Goal: Task Accomplishment & Management: Complete application form

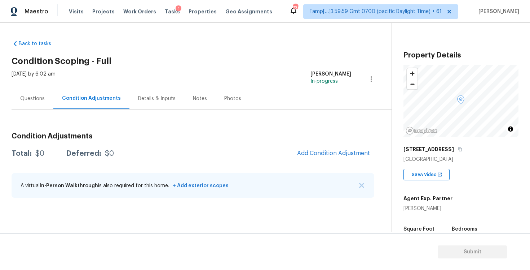
click at [255, 152] on div "Total: $0 Deferred: $0 Add Condition Adjustment" at bounding box center [193, 153] width 363 height 16
click at [365, 146] on span "Add Condition Adjustment" at bounding box center [334, 153] width 82 height 16
click at [348, 147] on button "Add Condition Adjustment" at bounding box center [334, 152] width 82 height 15
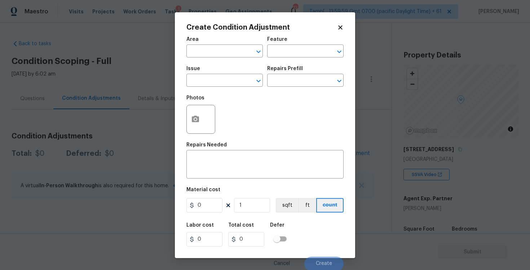
click at [220, 59] on span "Area ​" at bounding box center [225, 46] width 77 height 29
click at [218, 53] on input "text" at bounding box center [215, 51] width 56 height 11
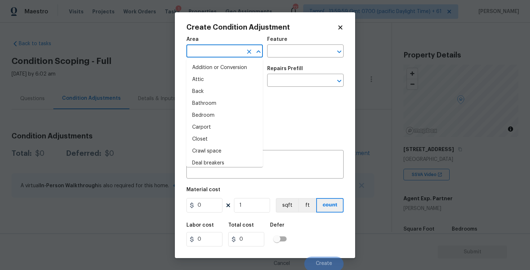
type input "e"
type input "x"
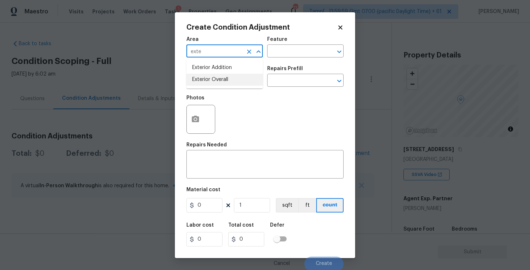
click at [218, 83] on li "Exterior Overall" at bounding box center [225, 80] width 77 height 12
type input "Exterior Overall"
click at [218, 83] on input "text" at bounding box center [215, 80] width 56 height 11
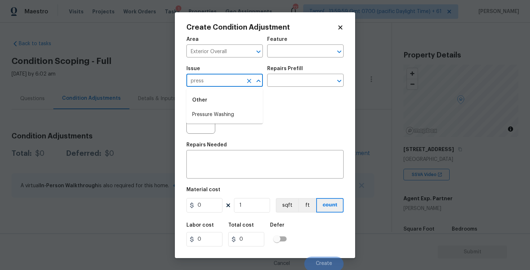
click at [228, 118] on li "Pressure Washing" at bounding box center [225, 115] width 77 height 12
type input "Pressure Washing"
click at [284, 81] on input "text" at bounding box center [295, 80] width 56 height 11
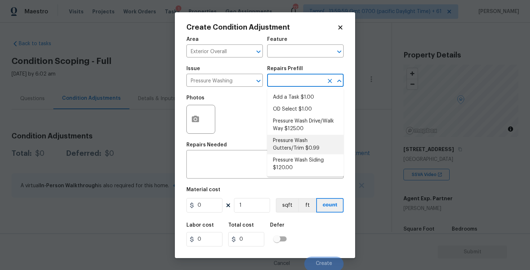
click at [292, 135] on li "Pressure Wash Gutters/Trim $0.99" at bounding box center [305, 144] width 77 height 19
type input "Siding"
type textarea "Protect areas as needed for pressure washing. Pressure wash the gutters and tri…"
type input "0.99"
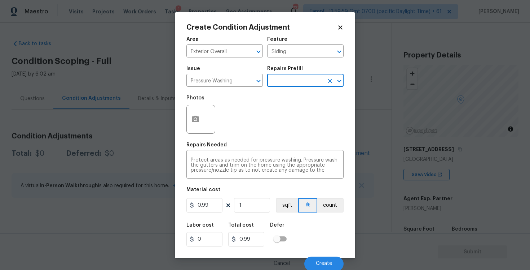
click at [283, 82] on input "text" at bounding box center [295, 80] width 56 height 11
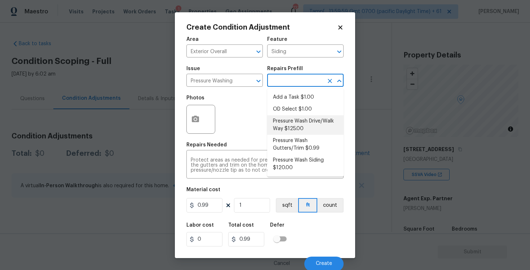
click at [289, 128] on li "Pressure Wash Drive/Walk Way $125.00" at bounding box center [305, 124] width 77 height 19
type textarea "Pressure wash the driveways/walkways as directed by the PM. Ensure that all deb…"
type input "125"
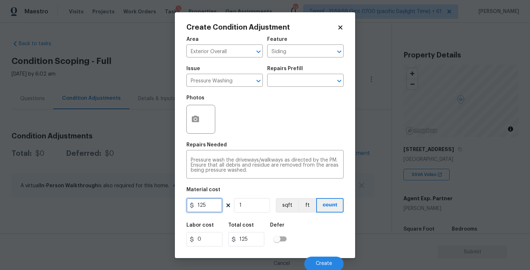
click at [215, 207] on input "125" at bounding box center [205, 205] width 36 height 14
type input "300"
click at [311, 246] on div "Labor cost 0 Total cost 300 Defer" at bounding box center [265, 234] width 157 height 32
click at [218, 199] on input "300" at bounding box center [205, 205] width 36 height 14
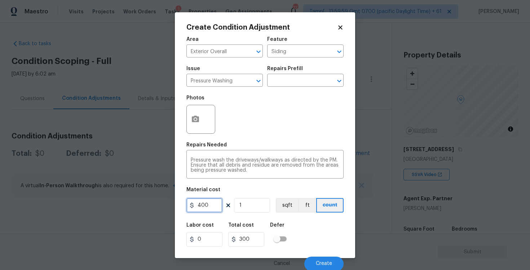
type input "400"
click at [284, 224] on div "Defer" at bounding box center [280, 226] width 21 height 9
type input "400"
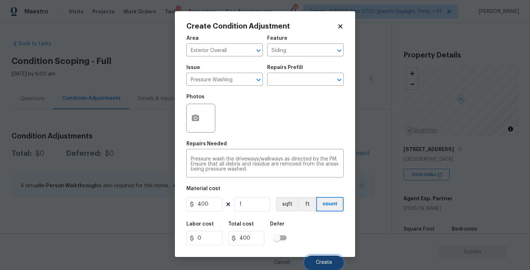
click at [324, 258] on button "Create" at bounding box center [324, 262] width 39 height 14
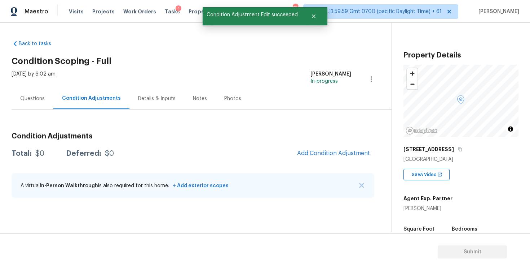
scroll to position [0, 0]
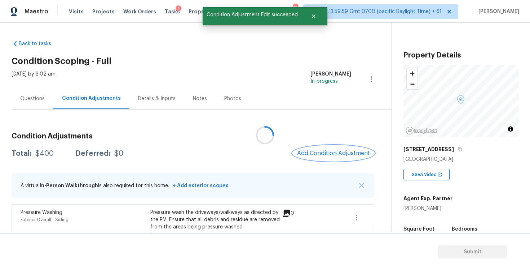
click at [327, 152] on span "Add Condition Adjustment" at bounding box center [333, 153] width 73 height 6
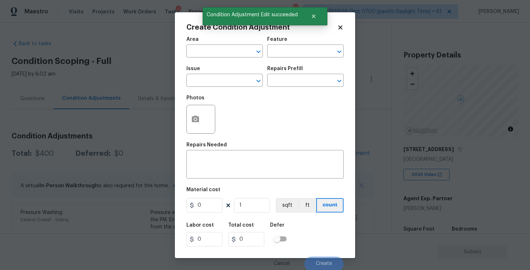
click at [225, 58] on span "Area ​" at bounding box center [225, 46] width 77 height 29
click at [222, 52] on input "text" at bounding box center [215, 51] width 56 height 11
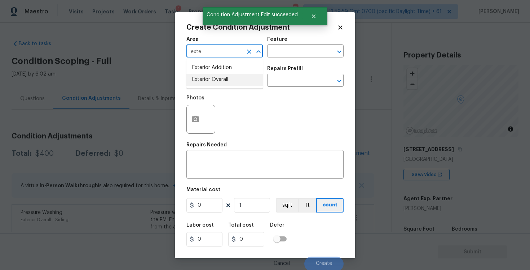
click at [227, 78] on li "Exterior Overall" at bounding box center [225, 80] width 77 height 12
type input "Exterior Overall"
click at [227, 78] on input "text" at bounding box center [215, 80] width 56 height 11
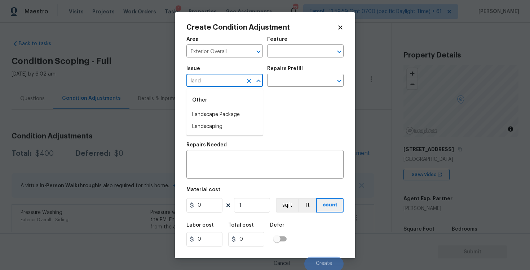
click at [228, 113] on li "Landscape Package" at bounding box center [225, 115] width 77 height 12
type input "Landscape Package"
click at [290, 78] on input "text" at bounding box center [295, 80] width 56 height 11
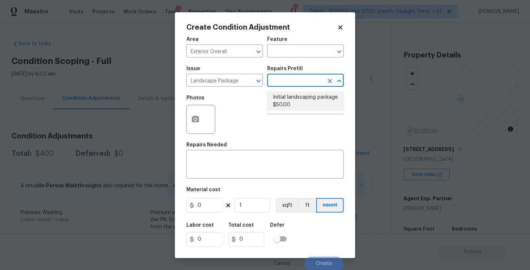
click at [289, 102] on li "Initial landscaping package $50.00" at bounding box center [305, 100] width 77 height 19
type input "Home Readiness Packages"
type textarea "Mowing of grass up to 6" in height. Mow, edge along driveways & sidewalks, trim…"
type input "50"
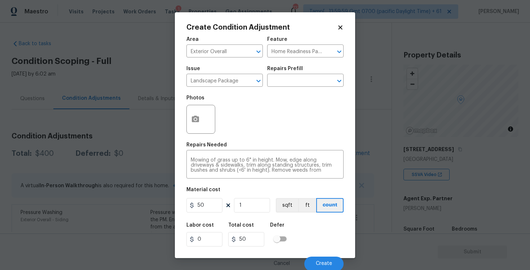
click at [204, 220] on div "Labor cost 0 Total cost 50 Defer" at bounding box center [265, 234] width 157 height 32
click at [208, 208] on input "50" at bounding box center [205, 205] width 36 height 14
type input "300"
click at [303, 240] on div "Labor cost 0 Total cost 300 Defer" at bounding box center [265, 234] width 157 height 32
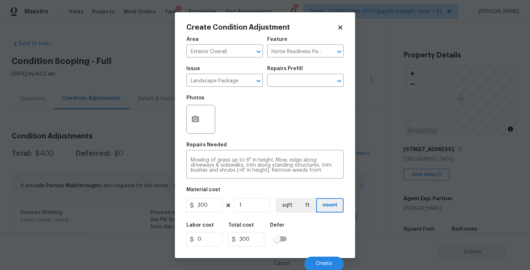
scroll to position [1, 0]
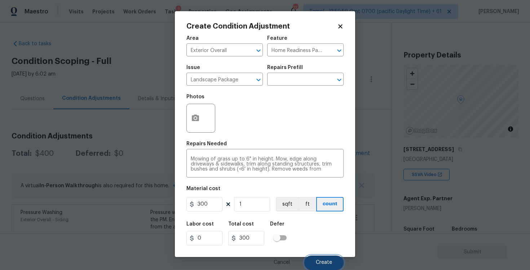
click at [314, 255] on button "Create" at bounding box center [324, 262] width 39 height 14
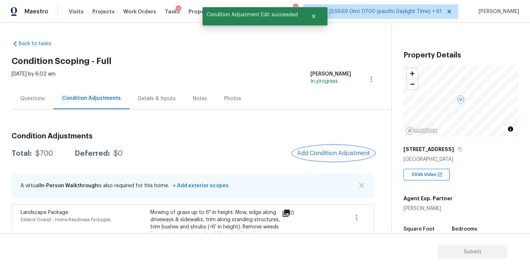
scroll to position [80, 0]
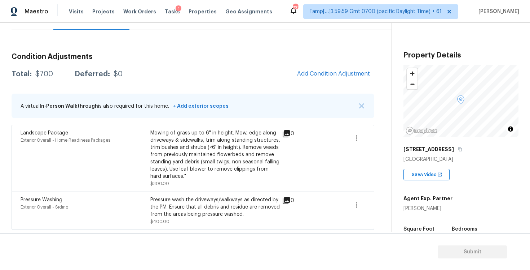
click at [256, 168] on div "Mowing of grass up to 6" in height. Mow, edge along driveways & sidewalks, trim…" at bounding box center [215, 154] width 130 height 51
click at [227, 85] on div "Condition Adjustments Total: $700 Deferred: $0 Add Condition Adjustment A virtu…" at bounding box center [193, 138] width 363 height 182
click at [298, 169] on div "0" at bounding box center [299, 158] width 35 height 58
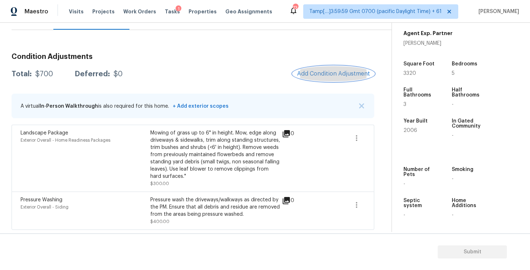
click at [327, 75] on span "Add Condition Adjustment" at bounding box center [333, 73] width 73 height 6
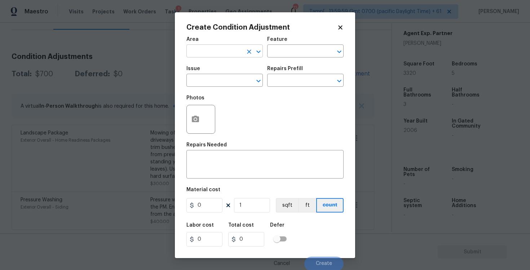
click at [212, 55] on input "text" at bounding box center [215, 51] width 56 height 11
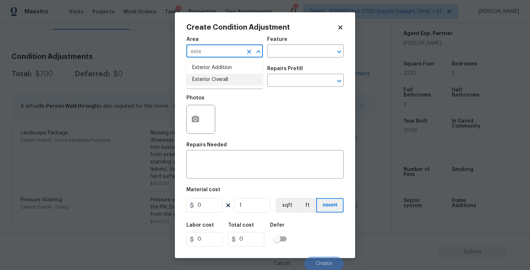
click at [220, 78] on li "Exterior Overall" at bounding box center [225, 80] width 77 height 12
type input "Exterior Overall"
click at [220, 78] on input "text" at bounding box center [215, 80] width 56 height 11
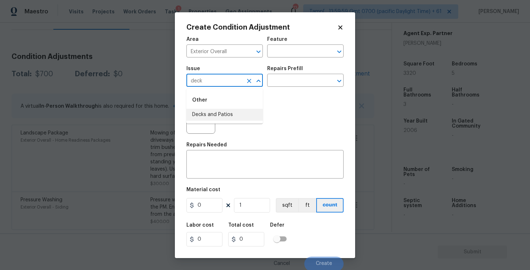
click at [226, 113] on li "Decks and Patios" at bounding box center [225, 115] width 77 height 12
type input "Decks and Patios"
click at [308, 77] on input "text" at bounding box center [295, 80] width 56 height 11
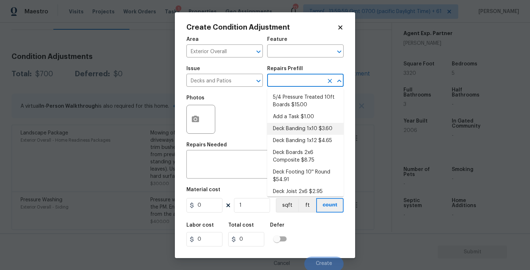
click at [217, 180] on div "Area Exterior Overall ​ Feature ​ Issue Decks and Patios ​ Repairs Prefill ​ Ph…" at bounding box center [265, 151] width 157 height 238
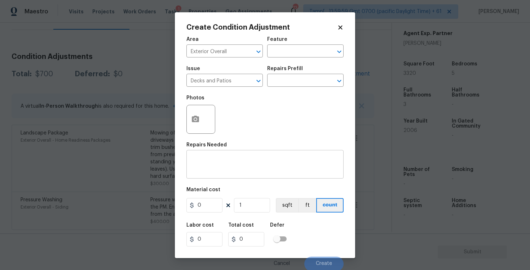
click at [213, 168] on textarea at bounding box center [265, 164] width 149 height 15
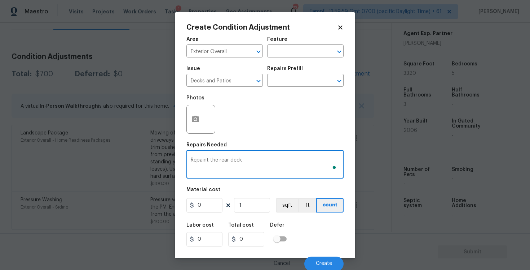
type textarea "Repaint the rear deck"
click at [217, 200] on input "0" at bounding box center [205, 205] width 36 height 14
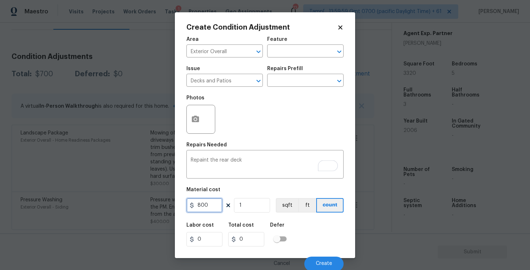
type input "800"
click at [196, 118] on circle "button" at bounding box center [196, 119] width 2 height 2
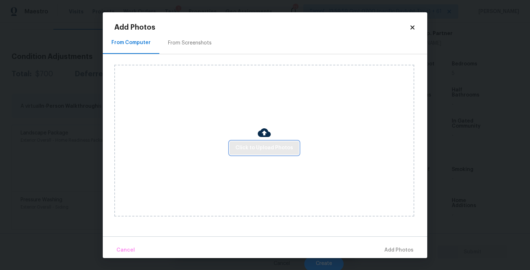
click at [260, 152] on button "Click to Upload Photos" at bounding box center [264, 147] width 69 height 13
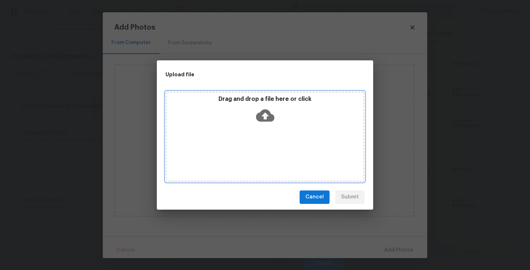
click at [260, 115] on icon at bounding box center [265, 115] width 18 height 12
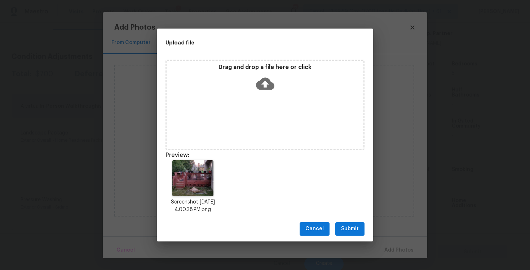
click at [358, 227] on span "Submit" at bounding box center [350, 228] width 18 height 9
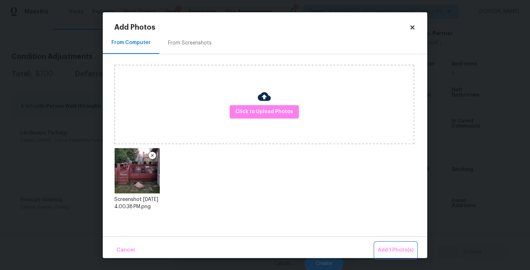
click at [386, 248] on span "Add 1 Photo(s)" at bounding box center [396, 249] width 36 height 9
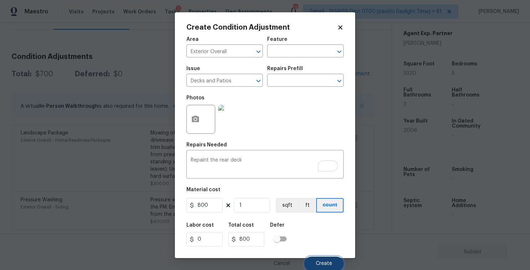
click at [328, 262] on span "Create" at bounding box center [324, 263] width 16 height 5
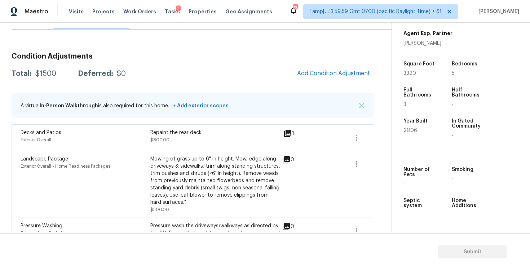
click at [364, 65] on div "Condition Adjustments Total: $1500 Deferred: $0 Add Condition Adjustment A virt…" at bounding box center [193, 151] width 363 height 209
click at [317, 75] on span "Add Condition Adjustment" at bounding box center [333, 73] width 73 height 6
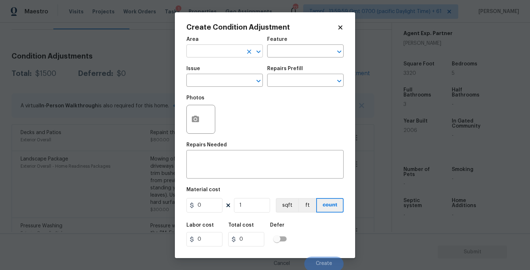
click at [230, 52] on input "text" at bounding box center [215, 51] width 56 height 11
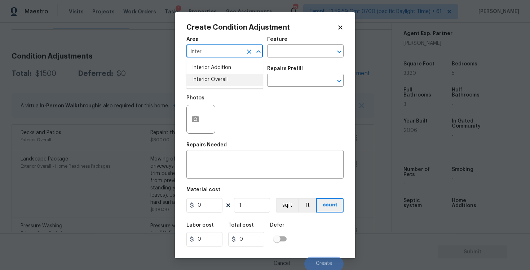
click at [228, 79] on li "Interior Overall" at bounding box center [225, 80] width 77 height 12
type input "Interior Overall"
click at [228, 79] on input "text" at bounding box center [215, 80] width 56 height 11
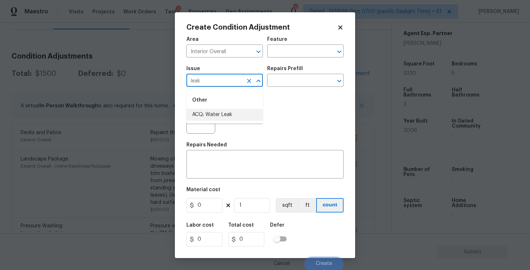
click at [228, 111] on li "ACQ: Water Leak" at bounding box center [225, 115] width 77 height 12
type input "ACQ: Water Leak"
click at [275, 87] on input "text" at bounding box center [295, 80] width 56 height 11
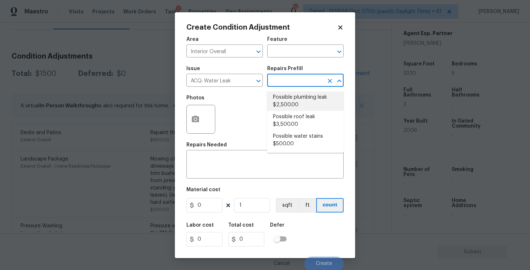
click at [286, 98] on li "Possible plumbing leak $2,500.00" at bounding box center [305, 100] width 77 height 19
type input "Acquisition"
type textarea "Acquisition Scope: Possible plumbing leak"
type input "2500"
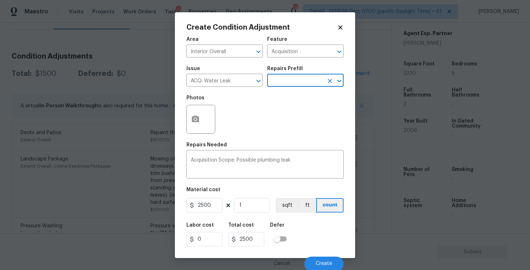
scroll to position [1, 0]
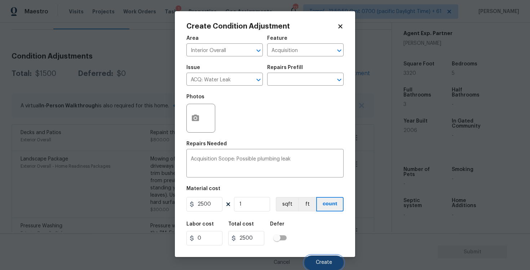
click at [321, 255] on button "Create" at bounding box center [324, 262] width 39 height 14
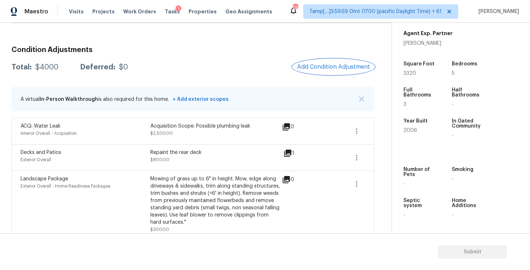
scroll to position [81, 0]
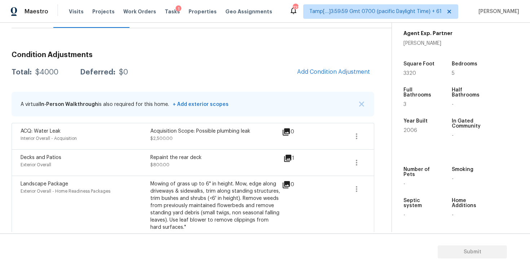
click at [412, 77] on div "Square Foot 3320" at bounding box center [427, 69] width 46 height 26
drag, startPoint x: 402, startPoint y: 73, endPoint x: 433, endPoint y: 73, distance: 31.8
click at [433, 73] on div "Property Details © Mapbox © OpenStreetMap Improve this map 5112 W Oak Highland …" at bounding box center [455, 45] width 127 height 374
copy span "3320"
click at [333, 58] on div "Condition Adjustments Total: $4000 Deferred: $0 Add Condition Adjustment A virt…" at bounding box center [193, 162] width 363 height 235
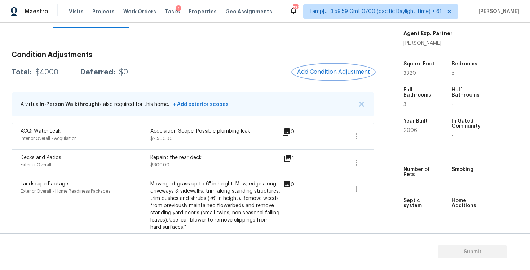
click at [326, 73] on span "Add Condition Adjustment" at bounding box center [333, 72] width 73 height 6
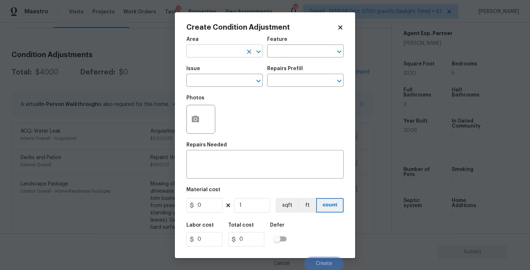
click at [209, 52] on input "text" at bounding box center [215, 51] width 56 height 11
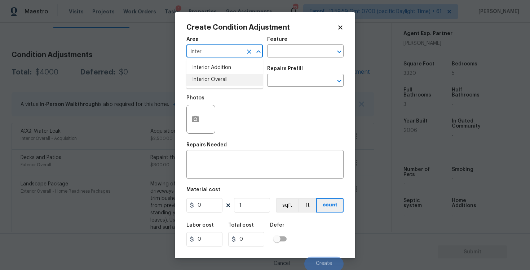
click at [212, 81] on li "Interior Overall" at bounding box center [225, 80] width 77 height 12
type input "Interior Overall"
click at [212, 81] on input "text" at bounding box center [215, 80] width 56 height 11
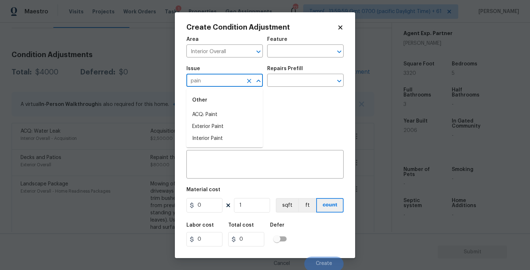
click at [214, 108] on div "Other" at bounding box center [225, 99] width 77 height 17
click at [214, 111] on li "ACQ: Paint" at bounding box center [225, 115] width 77 height 12
type input "ACQ: Paint"
click at [191, 115] on button "button" at bounding box center [195, 119] width 17 height 28
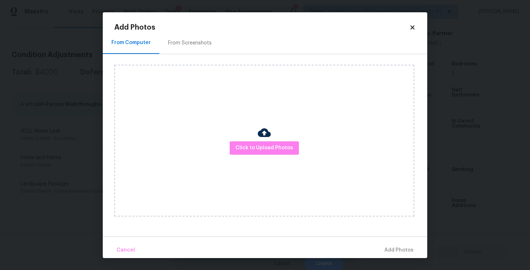
click at [197, 40] on div "From Screenshots" at bounding box center [190, 42] width 44 height 7
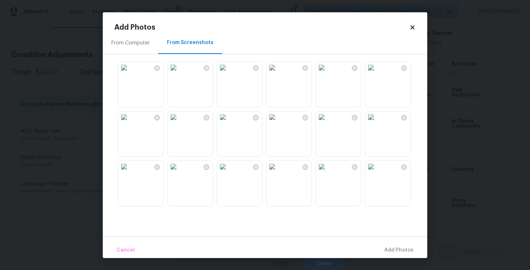
click at [377, 123] on img at bounding box center [372, 117] width 12 height 12
click at [377, 73] on img at bounding box center [372, 68] width 12 height 12
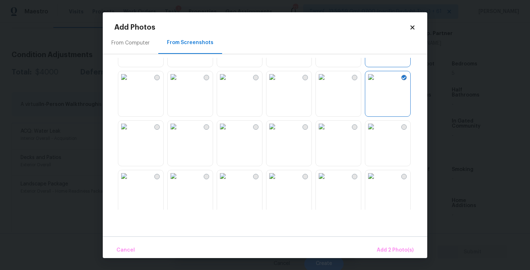
click at [278, 132] on img at bounding box center [273, 127] width 12 height 12
click at [229, 132] on img at bounding box center [223, 127] width 12 height 12
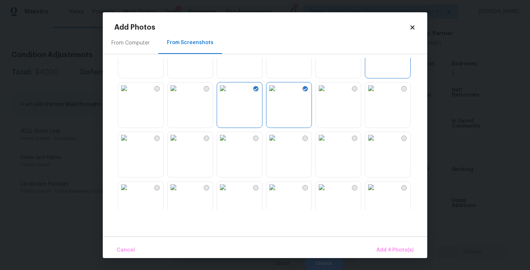
scroll to position [82, 0]
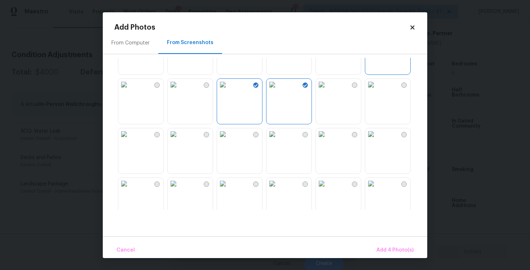
click at [377, 90] on img at bounding box center [372, 85] width 12 height 12
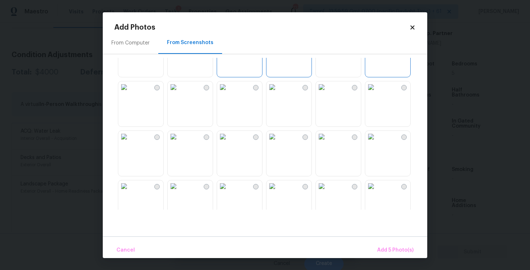
click at [278, 93] on img at bounding box center [273, 87] width 12 height 12
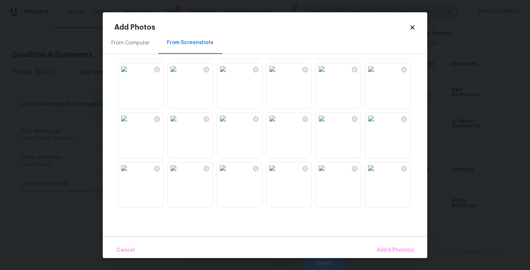
scroll to position [296, 0]
click at [278, 124] on img at bounding box center [273, 118] width 12 height 12
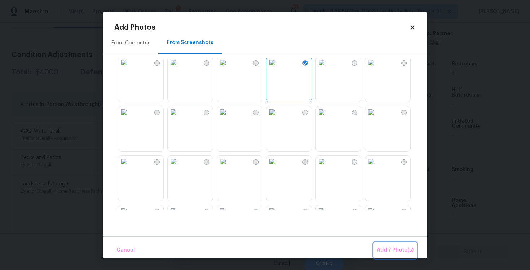
click at [390, 253] on span "Add 7 Photo(s)" at bounding box center [395, 249] width 37 height 9
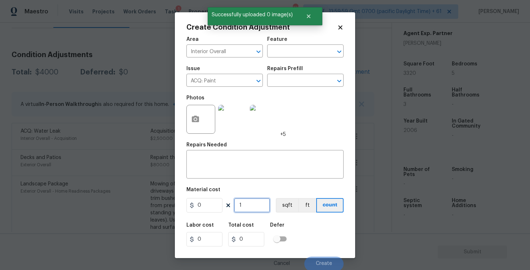
click at [256, 204] on input "1" at bounding box center [252, 205] width 36 height 14
paste input "332"
type input "3320"
click at [278, 78] on input "text" at bounding box center [295, 80] width 56 height 11
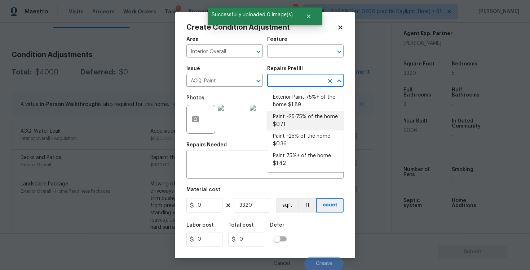
click at [285, 124] on li "Paint ~25-75% of the home $0.71" at bounding box center [305, 120] width 77 height 19
type input "Acquisition"
type textarea "Acquisition Scope: ~25 - 75% of the home needs interior paint"
type input "0.71"
type input "2357.2"
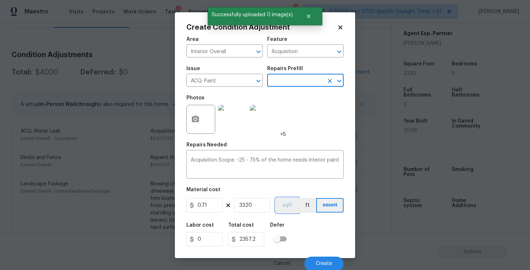
click at [284, 206] on button "sqft" at bounding box center [287, 205] width 22 height 14
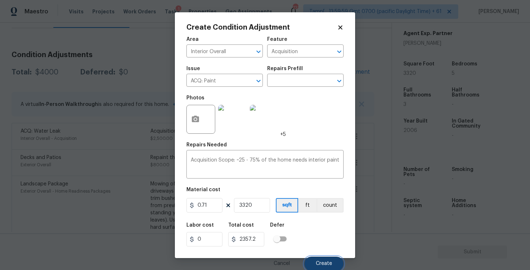
click at [327, 263] on span "Create" at bounding box center [324, 263] width 16 height 5
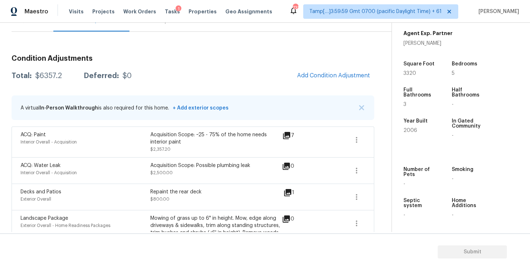
scroll to position [71, 0]
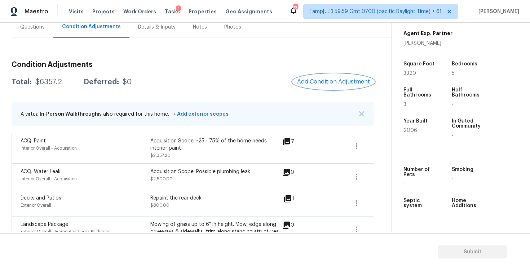
click at [318, 80] on span "Add Condition Adjustment" at bounding box center [333, 81] width 73 height 6
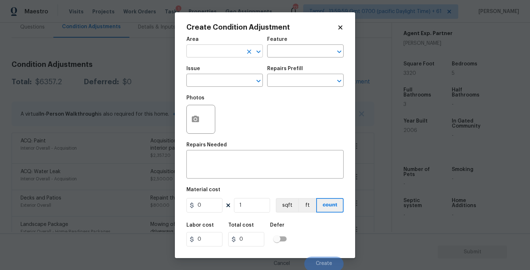
click at [233, 48] on input "text" at bounding box center [215, 51] width 56 height 11
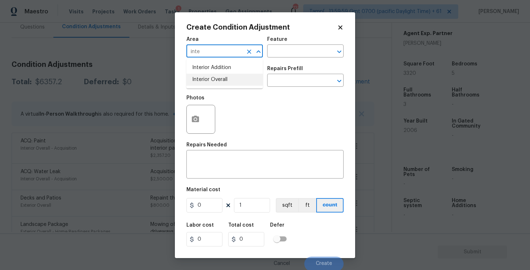
click at [227, 84] on li "Interior Overall" at bounding box center [225, 80] width 77 height 12
type input "Interior Overall"
click at [227, 84] on input "text" at bounding box center [215, 80] width 56 height 11
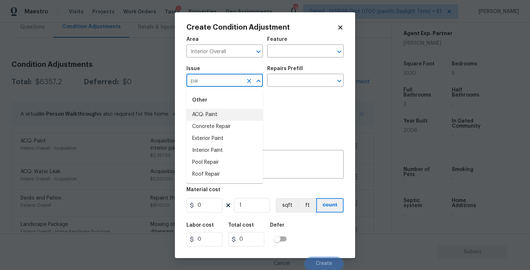
type input "pai"
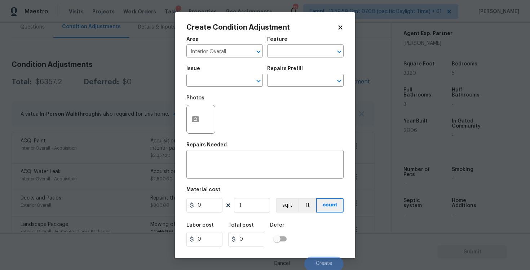
click at [339, 29] on icon at bounding box center [340, 27] width 6 height 6
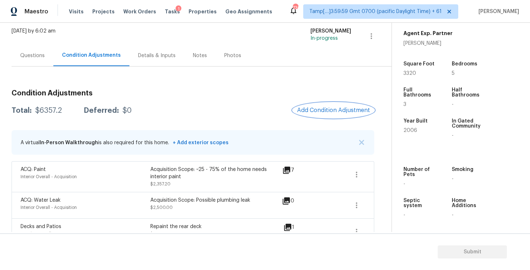
scroll to position [38, 0]
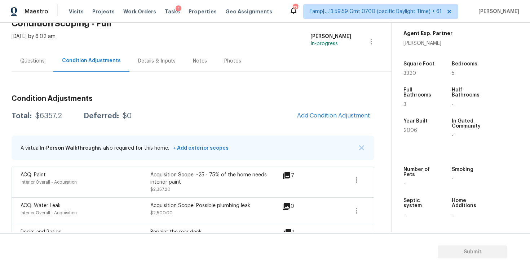
click at [292, 134] on div "Condition Adjustments Total: $6357.2 Deferred: $0 Add Condition Adjustment A vi…" at bounding box center [193, 222] width 363 height 266
click at [319, 103] on div "Condition Adjustments Total: $6357.2 Deferred: $0 Add Condition Adjustment A vi…" at bounding box center [193, 222] width 363 height 266
click at [317, 112] on span "Add Condition Adjustment" at bounding box center [333, 115] width 73 height 6
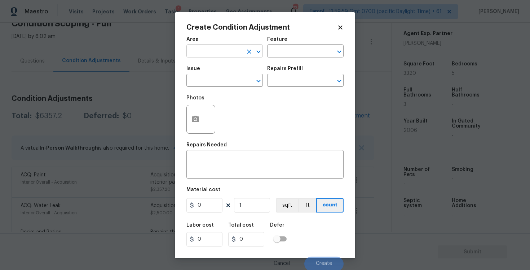
click at [235, 56] on input "text" at bounding box center [215, 51] width 56 height 11
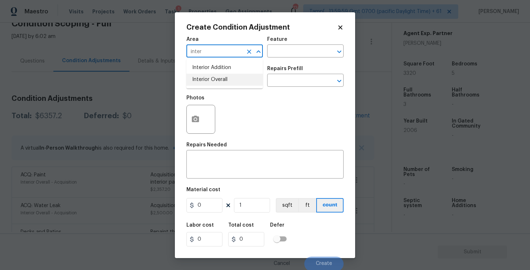
click at [229, 82] on li "Interior Overall" at bounding box center [225, 80] width 77 height 12
type input "Interior Overall"
click at [229, 82] on input "text" at bounding box center [215, 80] width 56 height 11
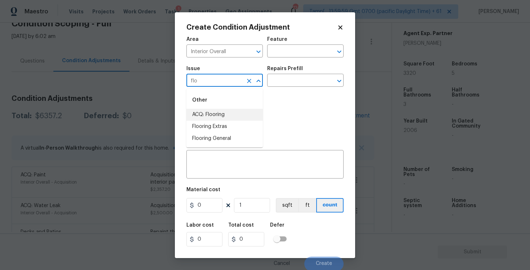
click at [226, 117] on li "ACQ: Flooring" at bounding box center [225, 115] width 77 height 12
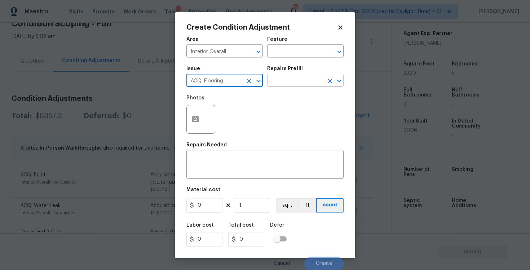
type input "ACQ: Flooring"
click at [283, 80] on input "text" at bounding box center [295, 80] width 56 height 11
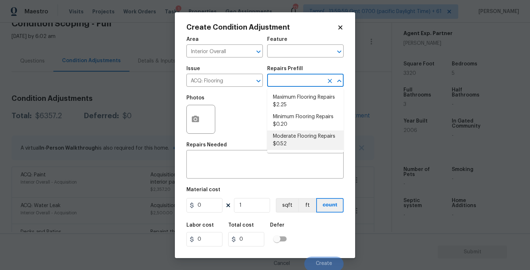
click at [290, 133] on li "Moderate Flooring Repairs $0.52" at bounding box center [305, 139] width 77 height 19
type input "Acquisition"
type textarea "Acquisition Scope: Moderate flooring repairs"
type input "0.52"
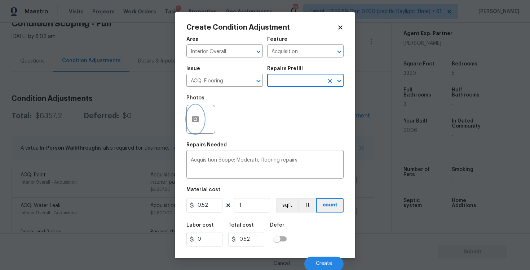
click at [196, 113] on button "button" at bounding box center [195, 119] width 17 height 28
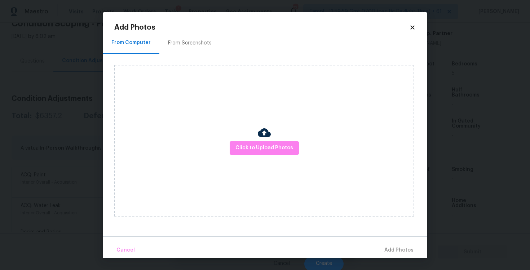
click at [172, 37] on div "From Screenshots" at bounding box center [190, 42] width 61 height 21
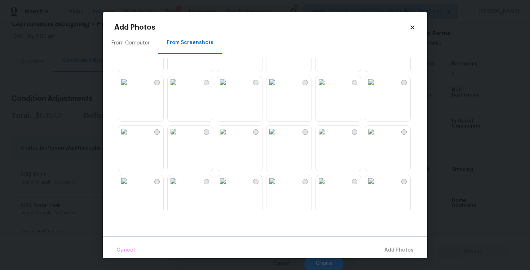
scroll to position [95, 0]
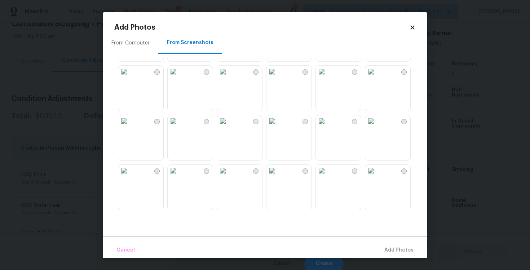
click at [229, 77] on img at bounding box center [223, 72] width 12 height 12
click at [328, 123] on img at bounding box center [322, 122] width 12 height 12
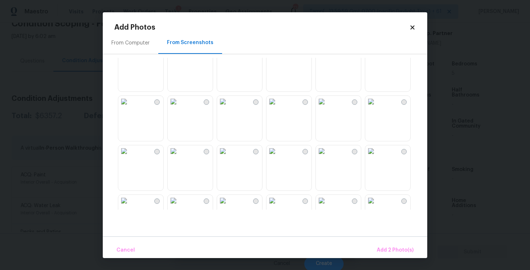
scroll to position [262, 0]
click at [130, 108] on img at bounding box center [124, 102] width 12 height 12
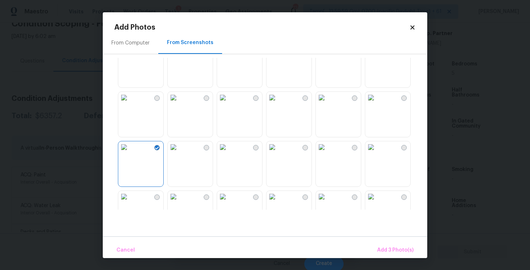
click at [229, 103] on img at bounding box center [223, 98] width 12 height 12
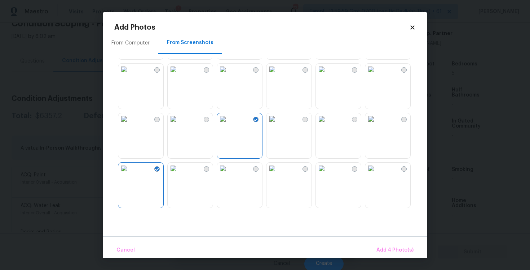
scroll to position [194, 0]
click at [386, 248] on span "Add 4 Photo(s)" at bounding box center [395, 249] width 37 height 9
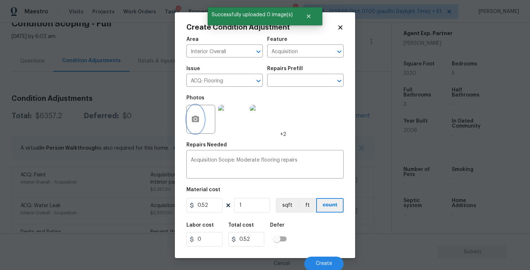
scroll to position [1, 0]
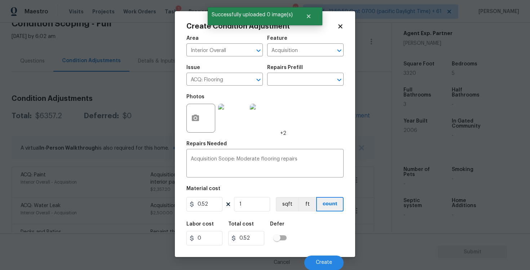
click at [257, 213] on div "Area Interior Overall ​ Feature Acquisition ​ Issue ACQ: Flooring ​ Repairs Pre…" at bounding box center [265, 150] width 157 height 238
click at [253, 206] on input "1" at bounding box center [252, 204] width 36 height 14
type input "0"
paste input "332"
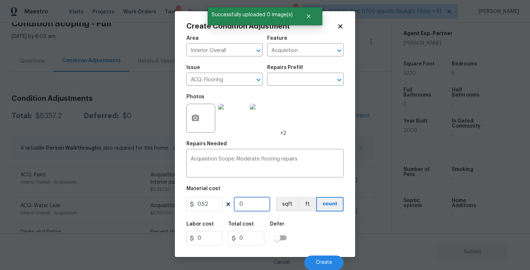
type input "3320"
type input "1726.4"
type input "3320"
click at [280, 205] on button "sqft" at bounding box center [287, 204] width 22 height 14
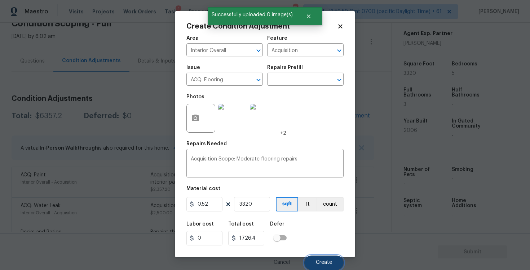
click at [321, 257] on button "Create" at bounding box center [324, 262] width 39 height 14
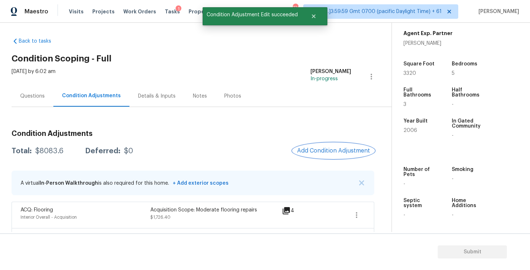
scroll to position [0, 0]
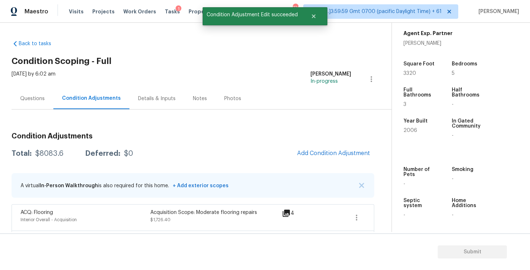
click at [41, 96] on div "Questions" at bounding box center [32, 98] width 25 height 7
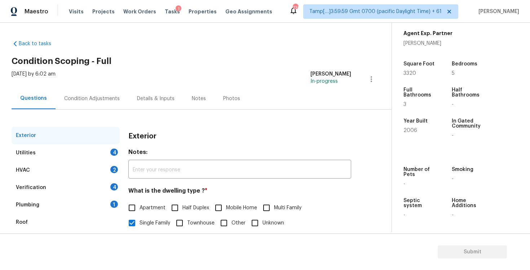
scroll to position [78, 0]
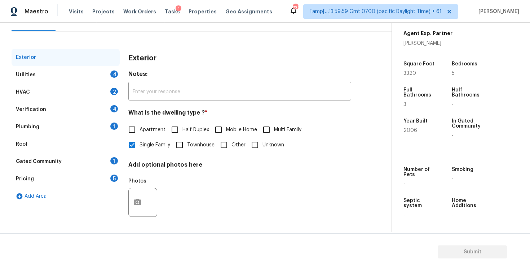
click at [105, 73] on div "Utilities 4" at bounding box center [66, 74] width 108 height 17
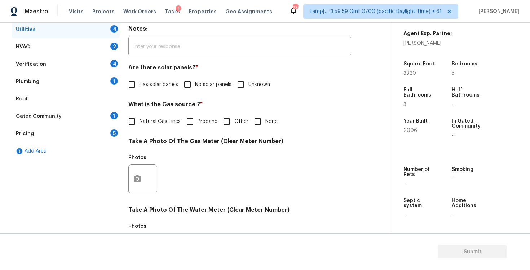
scroll to position [128, 0]
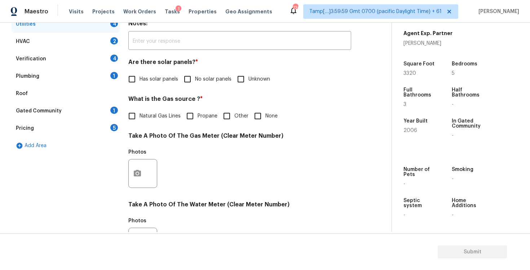
click at [179, 80] on div "Has solar panels No solar panels Unknown" at bounding box center [239, 78] width 223 height 15
click at [188, 78] on input "No solar panels" at bounding box center [187, 78] width 15 height 15
checkbox input "true"
click at [166, 117] on span "Natural Gas Lines" at bounding box center [160, 117] width 41 height 8
click at [140, 117] on input "Natural Gas Lines" at bounding box center [131, 116] width 15 height 15
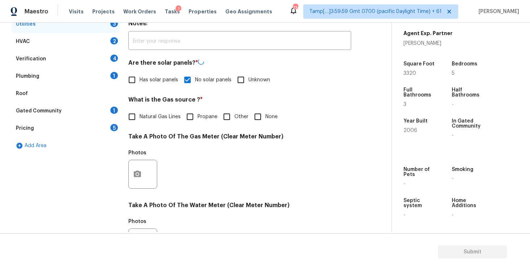
checkbox input "true"
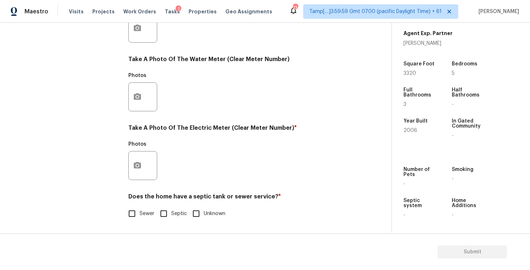
scroll to position [274, 0]
click at [141, 164] on icon "button" at bounding box center [137, 165] width 7 height 6
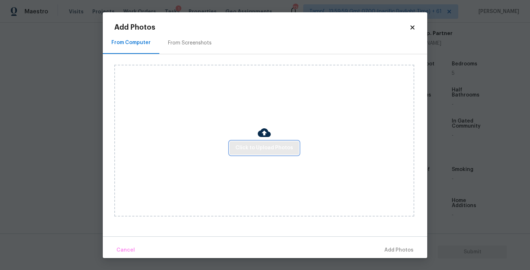
click at [252, 142] on button "Click to Upload Photos" at bounding box center [264, 147] width 69 height 13
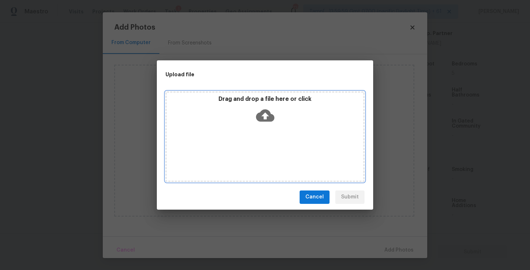
click at [256, 113] on icon at bounding box center [265, 115] width 18 height 18
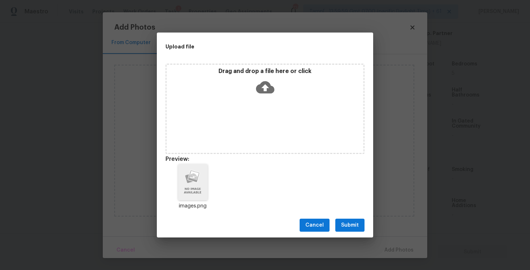
click at [362, 217] on div "Cancel Submit" at bounding box center [265, 225] width 217 height 25
click at [365, 223] on div "Cancel Submit" at bounding box center [265, 225] width 217 height 25
click at [349, 221] on span "Submit" at bounding box center [350, 224] width 18 height 9
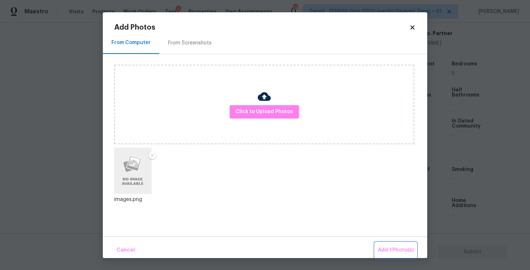
click at [392, 247] on span "Add 1 Photo(s)" at bounding box center [396, 249] width 36 height 9
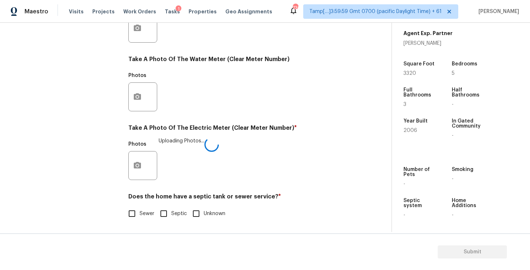
click at [130, 207] on input "Sewer" at bounding box center [131, 213] width 15 height 15
checkbox input "true"
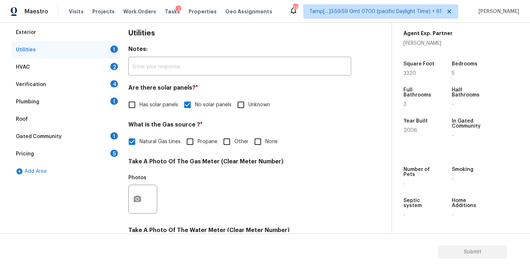
scroll to position [94, 0]
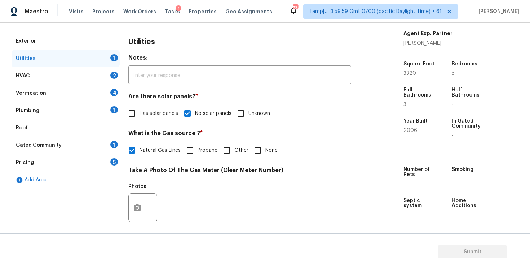
click at [104, 73] on div "HVAC 2" at bounding box center [66, 75] width 108 height 17
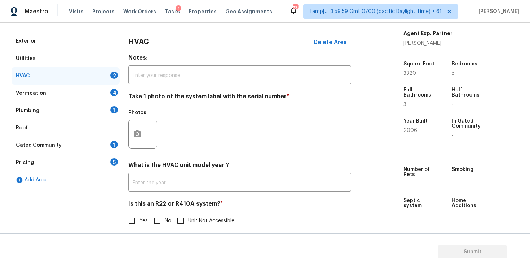
scroll to position [102, 0]
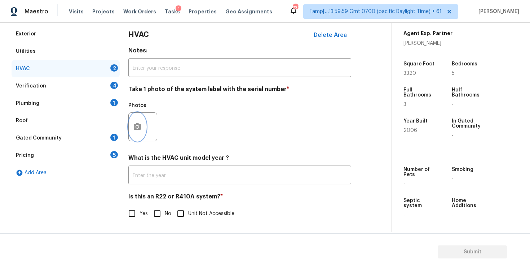
click at [137, 137] on button "button" at bounding box center [137, 127] width 17 height 28
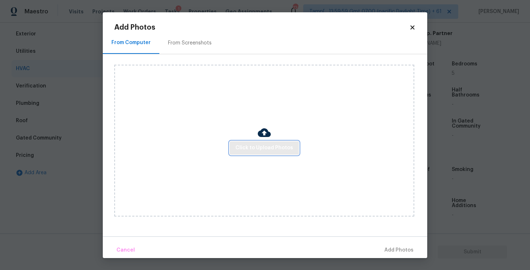
click at [235, 144] on button "Click to Upload Photos" at bounding box center [264, 147] width 69 height 13
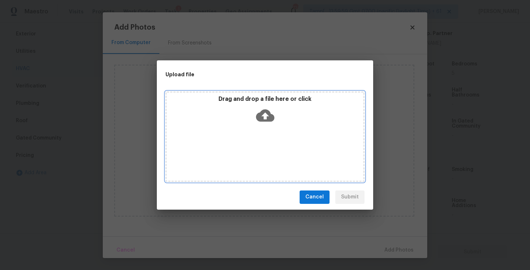
click at [252, 124] on div "Drag and drop a file here or click" at bounding box center [265, 110] width 197 height 31
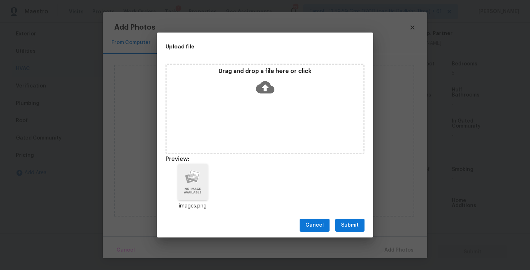
click at [348, 220] on span "Submit" at bounding box center [350, 224] width 18 height 9
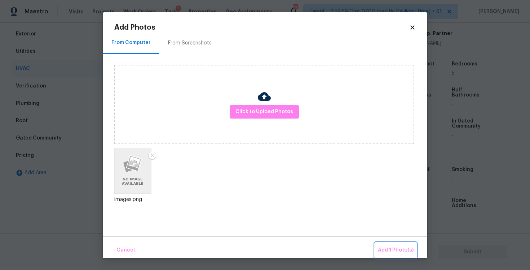
click at [389, 249] on span "Add 1 Photo(s)" at bounding box center [396, 249] width 36 height 9
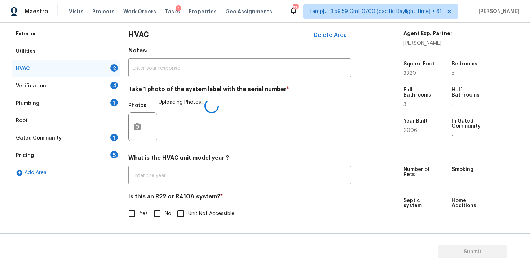
click at [158, 209] on input "No" at bounding box center [157, 213] width 15 height 15
checkbox input "true"
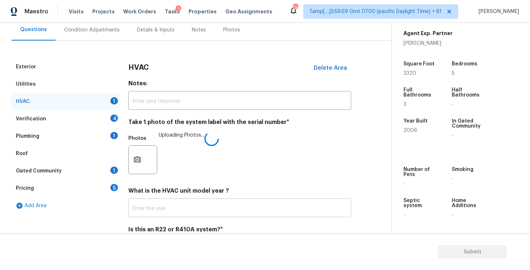
scroll to position [47, 0]
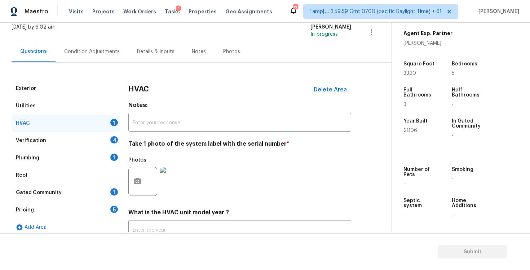
click at [99, 138] on div "Verification 4" at bounding box center [66, 140] width 108 height 17
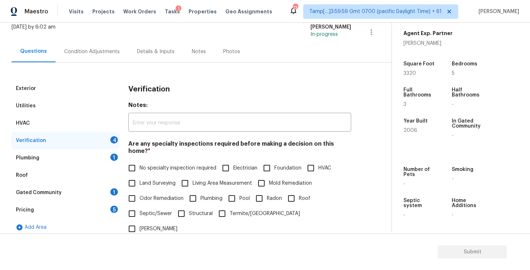
scroll to position [113, 0]
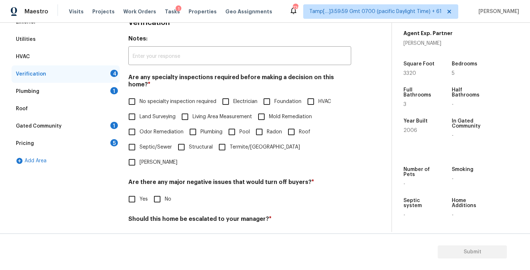
click at [130, 96] on input "No specialty inspection required" at bounding box center [131, 101] width 15 height 15
checkbox input "true"
click at [156, 184] on div "Verification Notes: ​ Are any specialty inspections required before making a de…" at bounding box center [239, 154] width 223 height 283
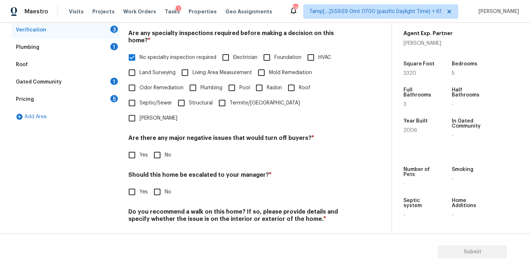
click at [156, 147] on input "No" at bounding box center [157, 154] width 15 height 15
checkbox input "true"
click at [158, 185] on input "No" at bounding box center [157, 192] width 15 height 15
checkbox input "true"
click at [160, 229] on input "No" at bounding box center [157, 236] width 15 height 15
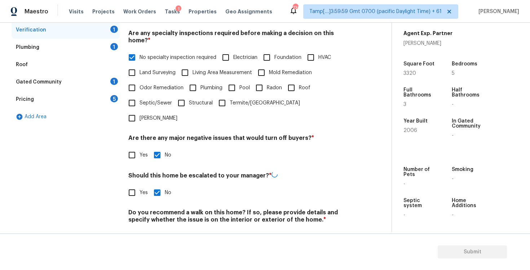
checkbox input "true"
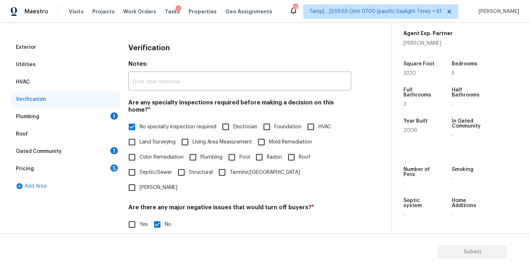
click at [111, 116] on div "1" at bounding box center [114, 115] width 8 height 7
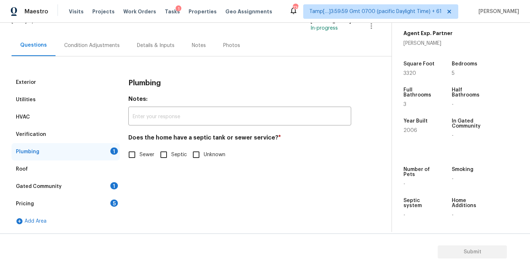
click at [135, 153] on input "Sewer" at bounding box center [131, 154] width 15 height 15
checkbox input "true"
click at [108, 182] on div "Gated Community 1" at bounding box center [66, 186] width 108 height 17
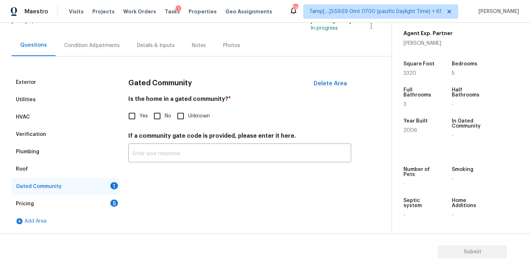
click at [160, 113] on input "No" at bounding box center [157, 115] width 15 height 15
checkbox input "true"
click at [111, 204] on div "5" at bounding box center [114, 202] width 8 height 7
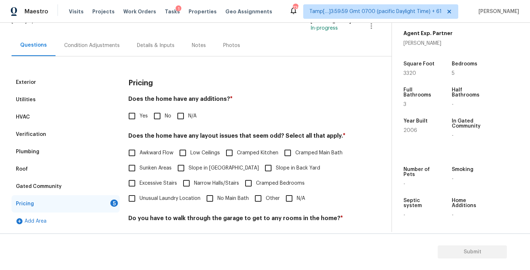
click at [160, 117] on input "No" at bounding box center [157, 115] width 15 height 15
checkbox input "true"
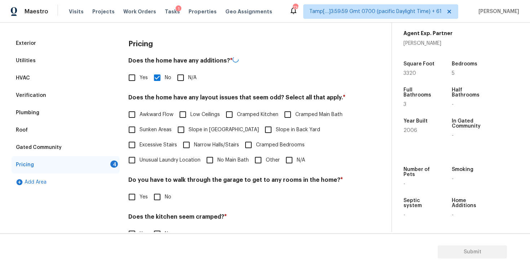
scroll to position [94, 0]
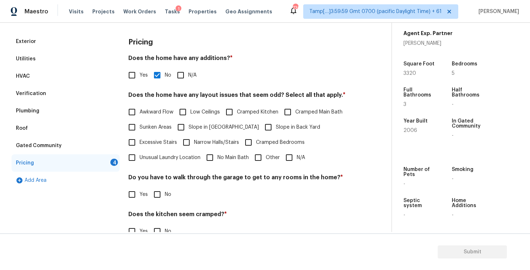
click at [289, 167] on div "Pricing Does the home have any additions? * Yes No N/A Does the home have any l…" at bounding box center [239, 158] width 223 height 251
click at [290, 153] on input "N/A" at bounding box center [289, 157] width 15 height 15
checkbox input "true"
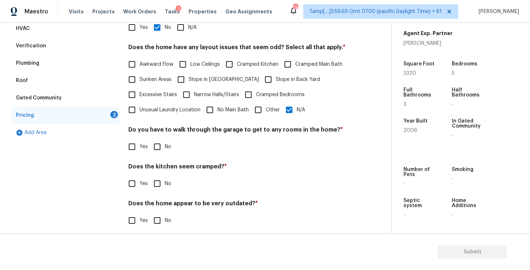
scroll to position [148, 0]
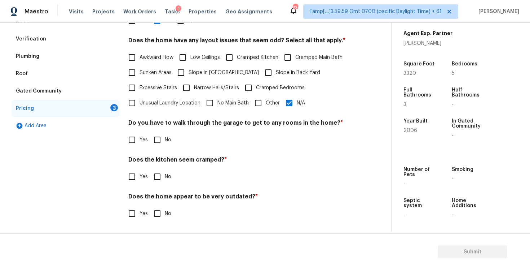
click at [156, 152] on div "Pricing Does the home have any additions? * Yes No N/A Does the home have any l…" at bounding box center [239, 103] width 223 height 251
click at [158, 140] on input "No" at bounding box center [157, 139] width 15 height 15
checkbox input "true"
click at [157, 180] on input "No" at bounding box center [157, 176] width 15 height 15
checkbox input "true"
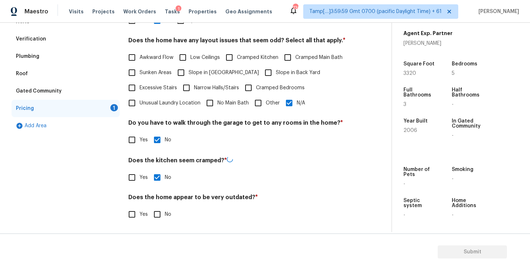
click at [160, 215] on input "No" at bounding box center [157, 213] width 15 height 15
checkbox input "true"
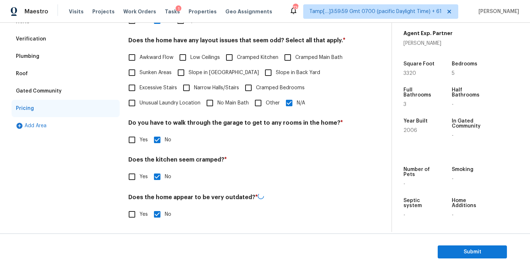
scroll to position [0, 0]
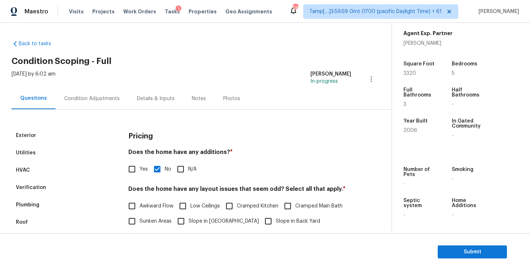
click at [108, 86] on div "Tue, Oct 07 2025 by 6:02 am Vigneshwaran B In-progress" at bounding box center [202, 78] width 380 height 17
click at [109, 95] on div "Condition Adjustments" at bounding box center [92, 98] width 56 height 7
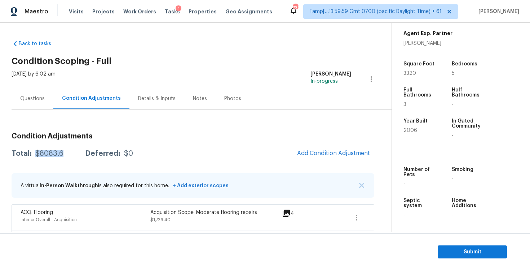
drag, startPoint x: 34, startPoint y: 151, endPoint x: 61, endPoint y: 150, distance: 27.1
click at [62, 151] on div "$8083.6" at bounding box center [49, 153] width 28 height 7
copy div "$8083.6"
click at [45, 101] on div "Questions" at bounding box center [33, 98] width 42 height 21
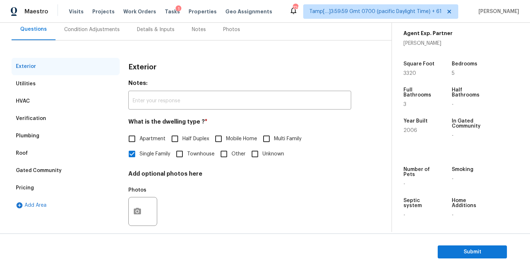
scroll to position [78, 0]
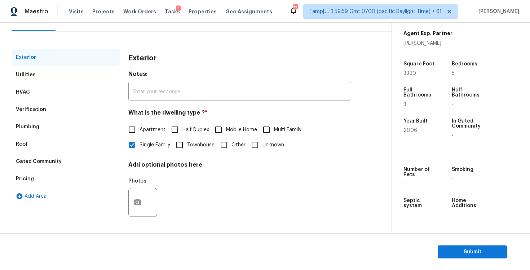
click at [91, 177] on div "Pricing" at bounding box center [66, 178] width 108 height 17
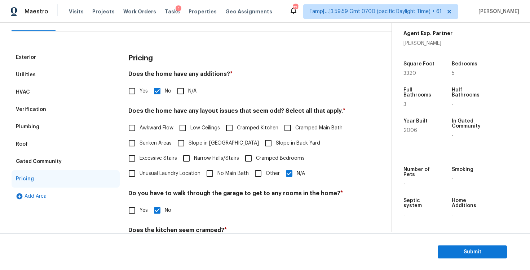
click at [276, 143] on span "Slope in Back Yard" at bounding box center [298, 143] width 44 height 8
click at [267, 143] on input "Slope in Back Yard" at bounding box center [268, 142] width 15 height 15
checkbox input "true"
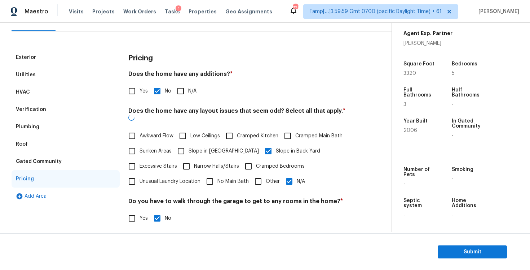
click at [222, 147] on span "Slope in Front Yard" at bounding box center [224, 151] width 70 height 8
click at [189, 143] on input "Slope in Front Yard" at bounding box center [181, 150] width 15 height 15
checkbox input "true"
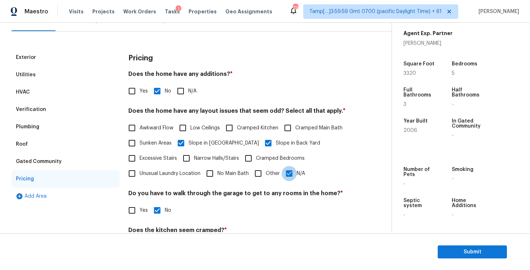
click at [290, 170] on input "N/A" at bounding box center [289, 173] width 15 height 15
checkbox input "false"
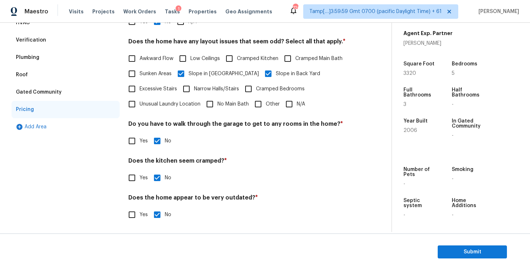
scroll to position [148, 0]
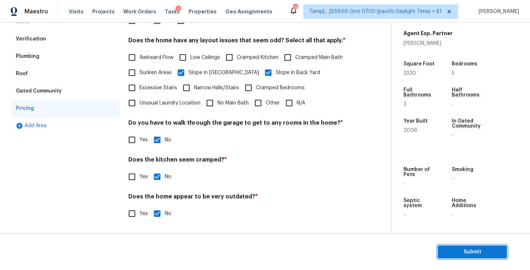
click at [454, 245] on button "Submit" at bounding box center [472, 251] width 69 height 13
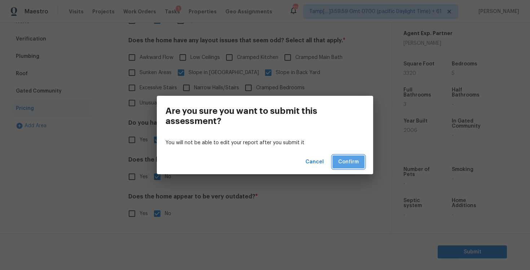
click at [347, 156] on button "Confirm" at bounding box center [349, 161] width 32 height 13
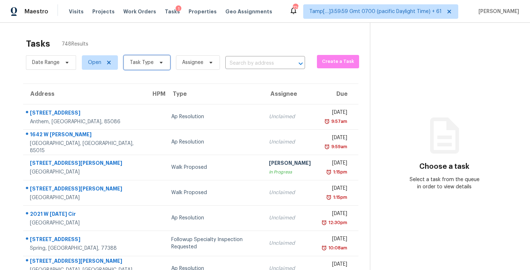
click at [149, 64] on span "Task Type" at bounding box center [142, 62] width 24 height 7
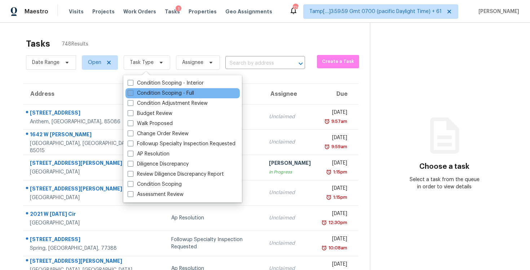
click at [161, 94] on label "Condition Scoping - Full" at bounding box center [161, 92] width 66 height 7
click at [132, 94] on input "Condition Scoping - Full" at bounding box center [130, 91] width 5 height 5
checkbox input "true"
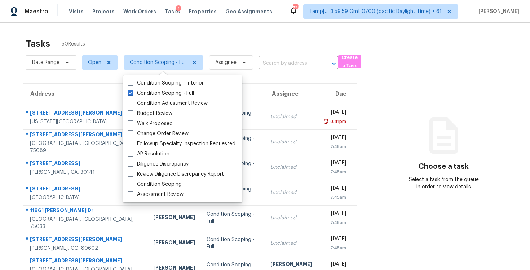
click at [151, 47] on div "Tasks 50 Results" at bounding box center [197, 43] width 343 height 19
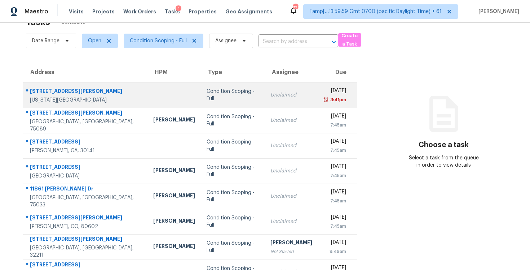
scroll to position [18, 0]
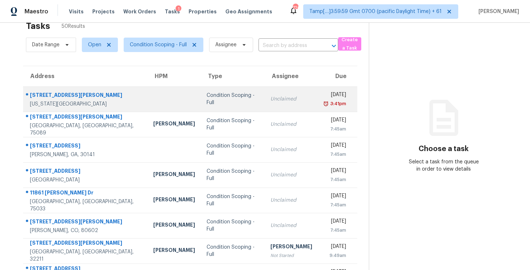
click at [201, 96] on td "Condition Scoping - Full" at bounding box center [233, 98] width 64 height 25
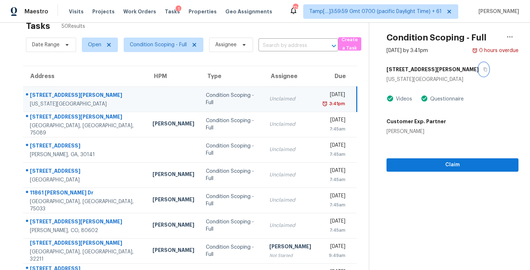
click at [479, 68] on button "button" at bounding box center [484, 69] width 10 height 13
click at [281, 45] on input "text" at bounding box center [289, 45] width 60 height 11
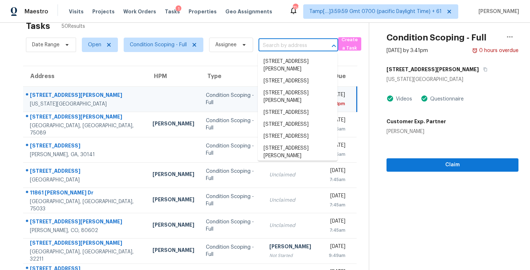
paste input "622 Brockett St, Aubrey, TX 76227"
type input "622 Brockett St, Aubrey, TX 76227"
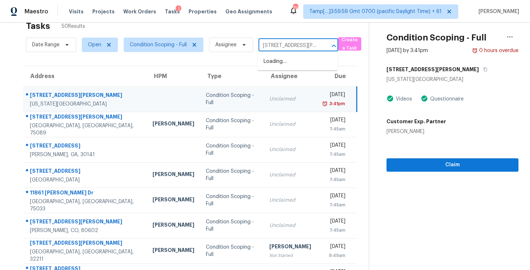
scroll to position [0, 25]
click at [290, 61] on li "622 Brockett St, Aubrey, TX 76227" at bounding box center [298, 69] width 80 height 27
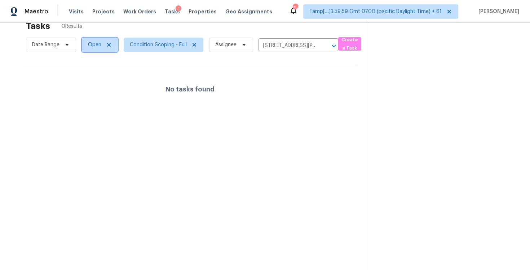
click at [96, 43] on span "Open" at bounding box center [94, 44] width 13 height 7
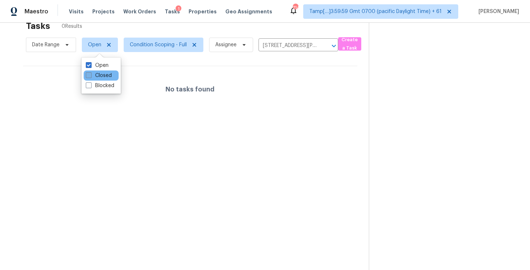
click at [110, 75] on label "Closed" at bounding box center [99, 75] width 26 height 7
click at [91, 75] on input "Closed" at bounding box center [88, 74] width 5 height 5
checkbox input "true"
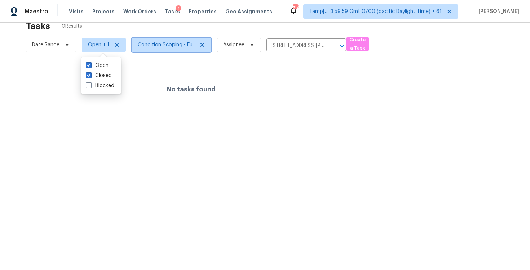
click at [146, 44] on span "Condition Scoping - Full" at bounding box center [166, 44] width 57 height 7
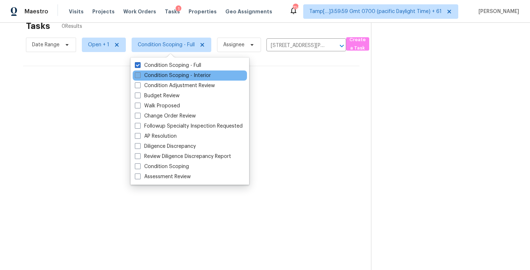
click at [152, 78] on label "Condition Scoping - Interior" at bounding box center [173, 75] width 76 height 7
click at [140, 77] on input "Condition Scoping - Interior" at bounding box center [137, 74] width 5 height 5
checkbox input "true"
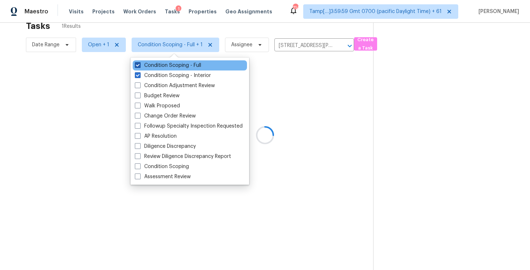
click at [150, 65] on label "Condition Scoping - Full" at bounding box center [168, 65] width 66 height 7
click at [140, 65] on input "Condition Scoping - Full" at bounding box center [137, 64] width 5 height 5
checkbox input "false"
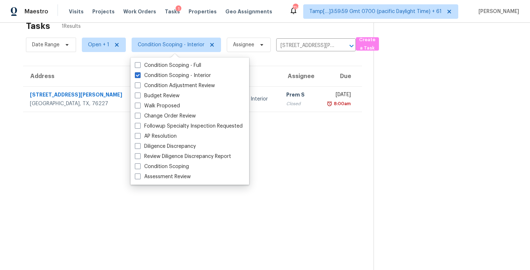
click at [146, 33] on div "Tasks 1 Results" at bounding box center [200, 26] width 348 height 19
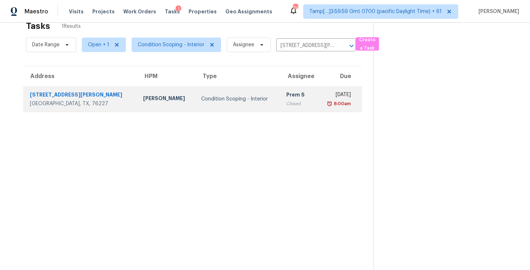
click at [196, 93] on td "Condition Scoping - Interior" at bounding box center [238, 98] width 85 height 25
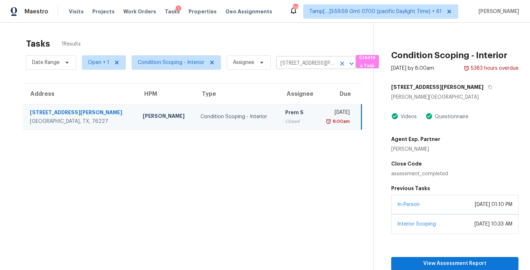
click at [337, 61] on button "Clear" at bounding box center [342, 63] width 10 height 10
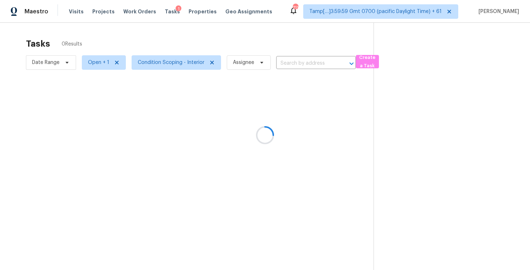
click at [206, 42] on div at bounding box center [265, 135] width 530 height 270
click at [159, 35] on div at bounding box center [265, 135] width 530 height 270
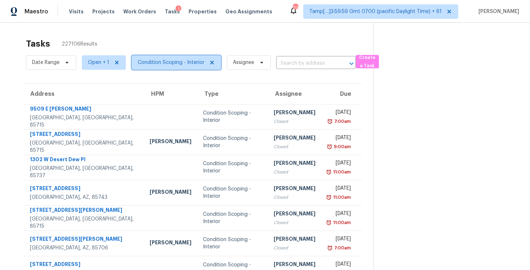
click at [158, 61] on span "Condition Scoping - Interior" at bounding box center [171, 62] width 67 height 7
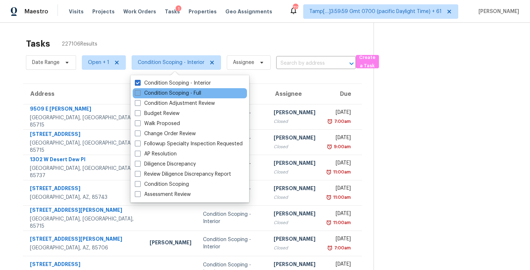
click at [163, 94] on label "Condition Scoping - Full" at bounding box center [168, 92] width 66 height 7
click at [140, 94] on input "Condition Scoping - Full" at bounding box center [137, 91] width 5 height 5
checkbox input "true"
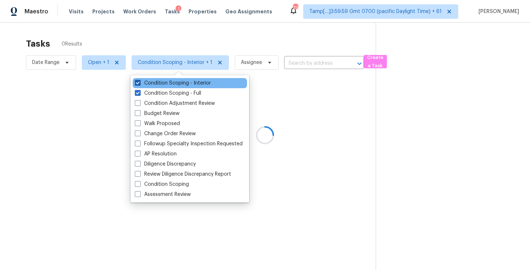
click at [163, 84] on label "Condition Scoping - Interior" at bounding box center [173, 82] width 76 height 7
click at [140, 84] on input "Condition Scoping - Interior" at bounding box center [137, 81] width 5 height 5
checkbox input "false"
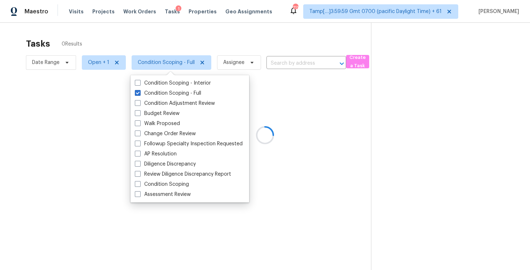
click at [154, 34] on div at bounding box center [265, 135] width 530 height 270
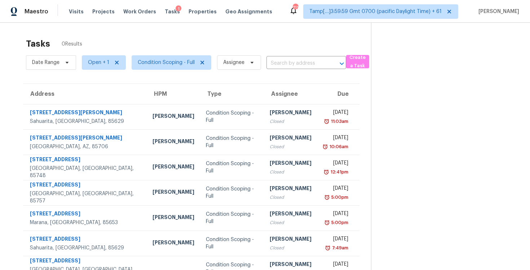
click at [101, 71] on span "Open + 1" at bounding box center [101, 62] width 50 height 19
click at [100, 65] on span "Open + 1" at bounding box center [98, 62] width 21 height 7
click at [102, 92] on label "Closed" at bounding box center [99, 92] width 26 height 7
click at [91, 92] on input "Closed" at bounding box center [88, 91] width 5 height 5
checkbox input "false"
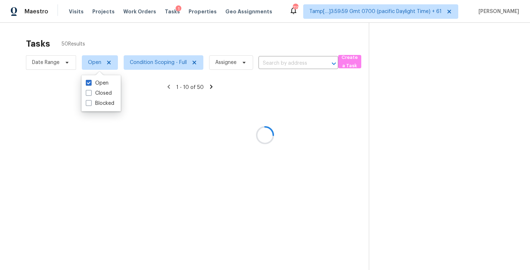
click at [99, 38] on div at bounding box center [265, 135] width 530 height 270
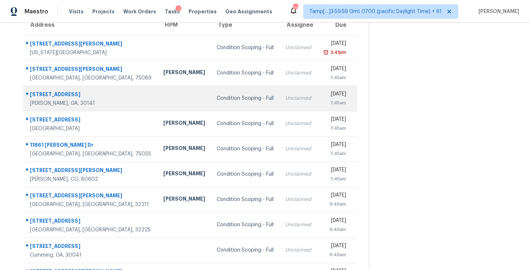
scroll to position [69, 0]
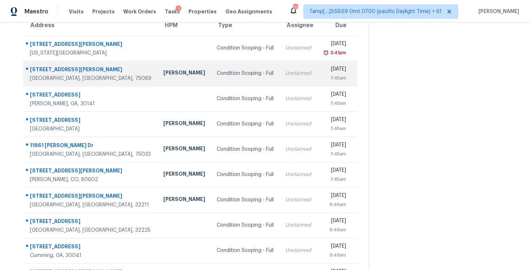
click at [164, 77] on div "[PERSON_NAME]" at bounding box center [184, 73] width 42 height 9
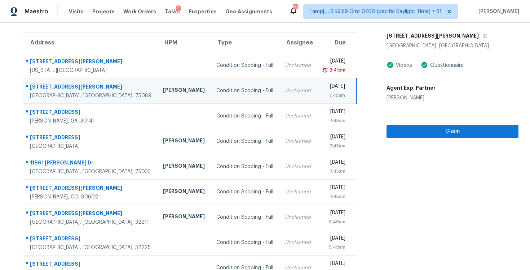
scroll to position [49, 0]
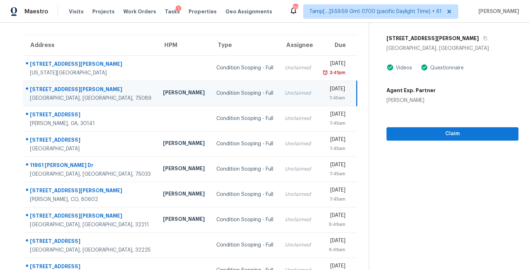
click at [164, 77] on td at bounding box center [183, 67] width 53 height 25
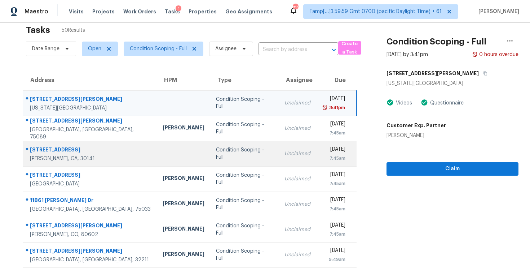
scroll to position [0, 0]
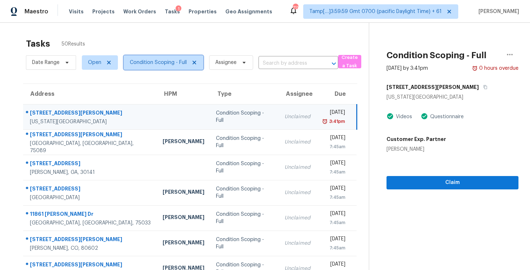
click at [147, 64] on span "Condition Scoping - Full" at bounding box center [158, 62] width 57 height 7
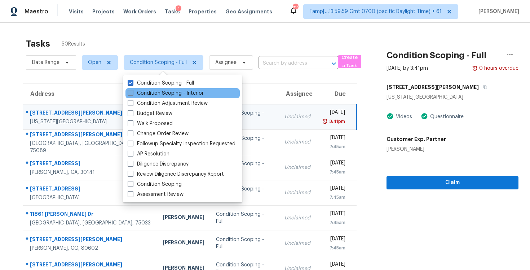
click at [150, 93] on label "Condition Scoping - Interior" at bounding box center [166, 92] width 76 height 7
click at [132, 93] on input "Condition Scoping - Interior" at bounding box center [130, 91] width 5 height 5
checkbox input "true"
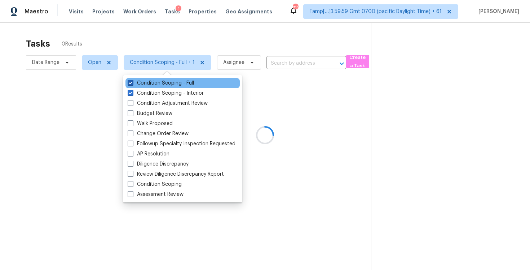
click at [149, 82] on label "Condition Scoping - Full" at bounding box center [161, 82] width 66 height 7
click at [132, 82] on input "Condition Scoping - Full" at bounding box center [130, 81] width 5 height 5
checkbox input "false"
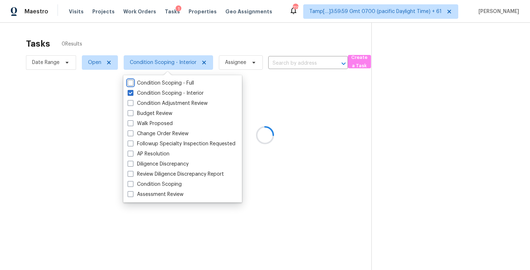
click at [141, 31] on div at bounding box center [265, 135] width 530 height 270
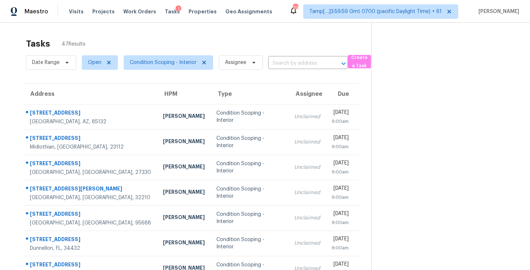
click at [147, 75] on section "Tasks 47 Results Date Range Open Condition Scoping - Interior Assignee ​ Create…" at bounding box center [192, 205] width 360 height 342
click at [144, 59] on span "Condition Scoping - Interior" at bounding box center [163, 62] width 67 height 7
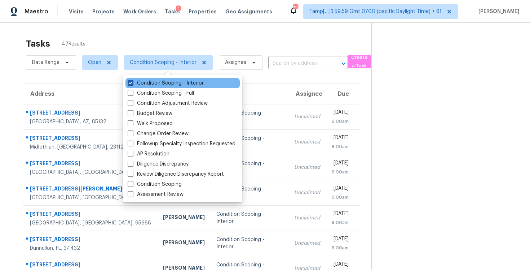
click at [152, 83] on label "Condition Scoping - Interior" at bounding box center [166, 82] width 76 height 7
click at [132, 83] on input "Condition Scoping - Interior" at bounding box center [130, 81] width 5 height 5
checkbox input "false"
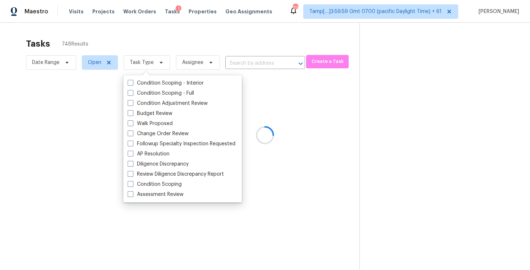
click at [150, 47] on div at bounding box center [265, 135] width 530 height 270
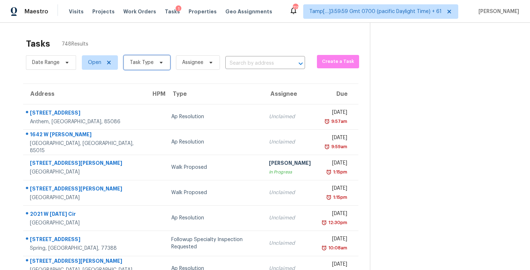
click at [135, 57] on span "Task Type" at bounding box center [147, 62] width 47 height 14
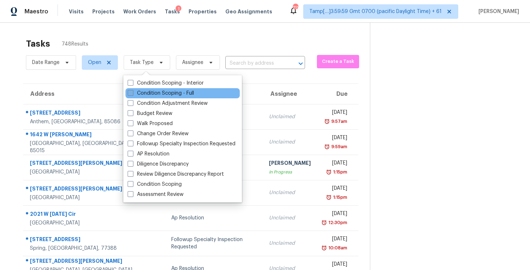
click at [150, 92] on label "Condition Scoping - Full" at bounding box center [161, 92] width 66 height 7
click at [132, 92] on input "Condition Scoping - Full" at bounding box center [130, 91] width 5 height 5
checkbox input "true"
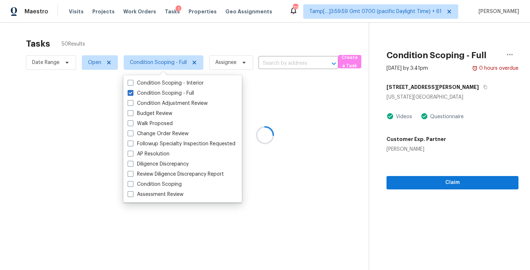
click at [97, 62] on div at bounding box center [265, 135] width 530 height 270
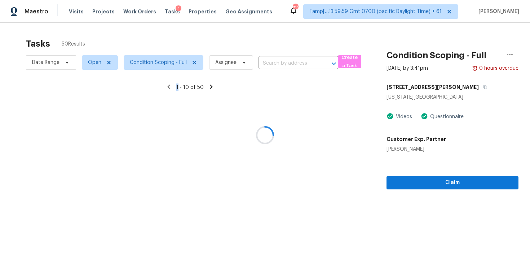
click at [97, 62] on div at bounding box center [265, 135] width 530 height 270
click at [99, 65] on div at bounding box center [265, 135] width 530 height 270
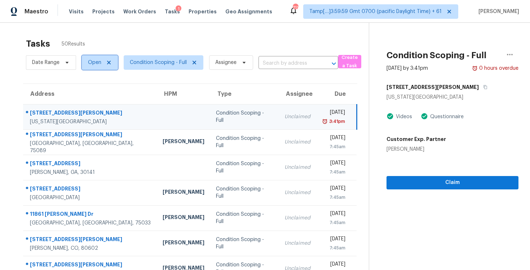
click at [99, 65] on span "Open" at bounding box center [94, 62] width 13 height 7
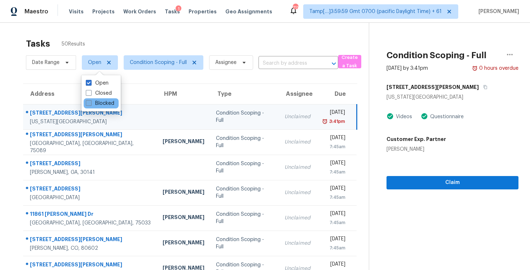
click at [103, 103] on label "Blocked" at bounding box center [100, 103] width 29 height 7
click at [91, 103] on input "Blocked" at bounding box center [88, 102] width 5 height 5
checkbox input "true"
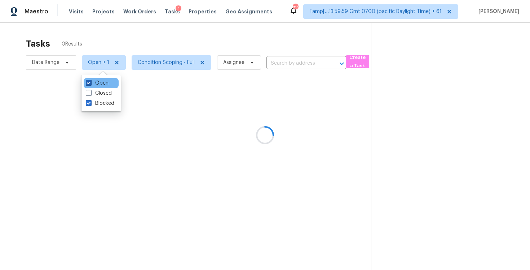
click at [101, 83] on label "Open" at bounding box center [97, 82] width 23 height 7
click at [91, 83] on input "Open" at bounding box center [88, 81] width 5 height 5
checkbox input "false"
click at [122, 53] on div at bounding box center [265, 135] width 530 height 270
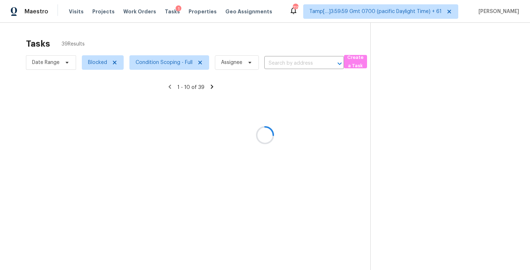
click at [135, 39] on div "Tasks 39 Results" at bounding box center [198, 43] width 345 height 19
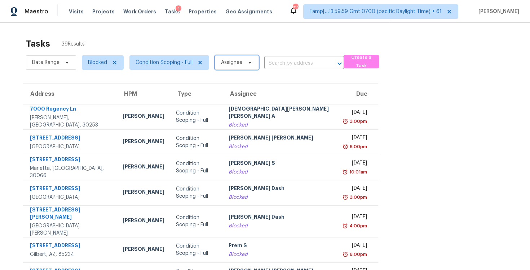
click at [230, 63] on span "Assignee" at bounding box center [231, 62] width 21 height 7
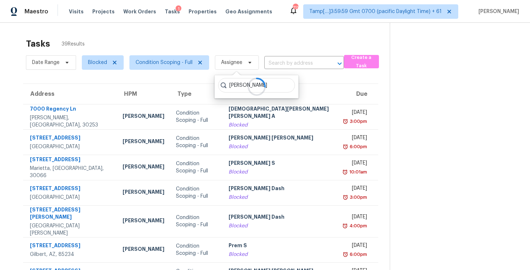
type input "[PERSON_NAME]"
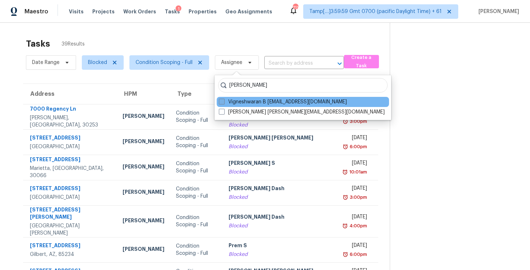
click at [230, 99] on label "Vigneshwaran B [EMAIL_ADDRESS][DOMAIN_NAME]" at bounding box center [283, 101] width 128 height 7
click at [224, 99] on input "Vigneshwaran B [EMAIL_ADDRESS][DOMAIN_NAME]" at bounding box center [221, 100] width 5 height 5
checkbox input "true"
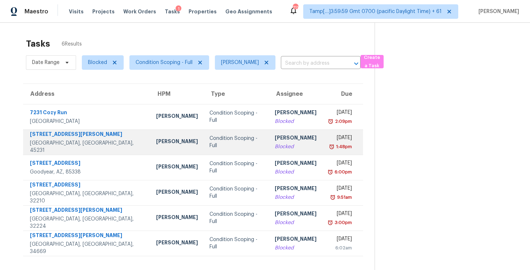
scroll to position [23, 0]
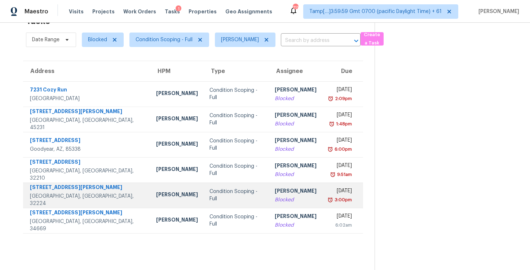
click at [293, 201] on td "Vigneshwaran B Blocked" at bounding box center [295, 194] width 53 height 25
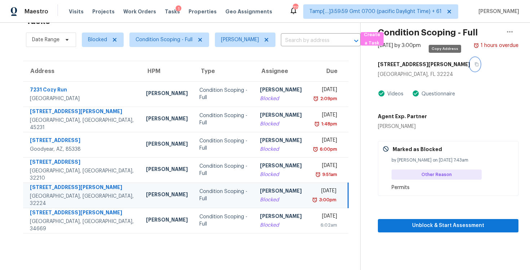
click at [471, 66] on button "button" at bounding box center [476, 64] width 10 height 13
click at [256, 205] on td "Vigneshwaran B Blocked" at bounding box center [280, 194] width 53 height 25
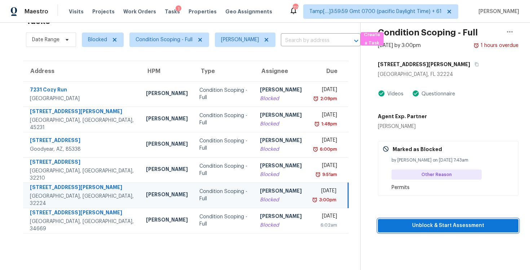
click at [391, 231] on button "Unblock & Start Assessment" at bounding box center [448, 225] width 141 height 13
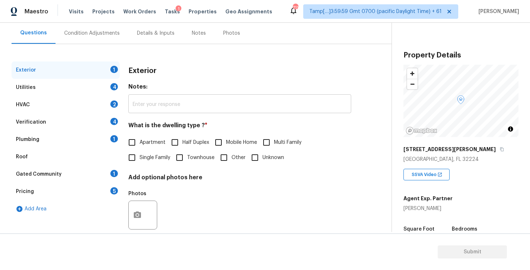
scroll to position [78, 0]
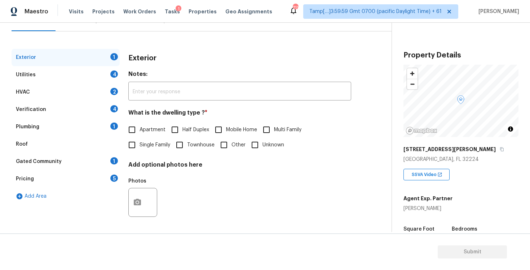
click at [182, 144] on input "Townhouse" at bounding box center [179, 144] width 15 height 15
checkbox input "true"
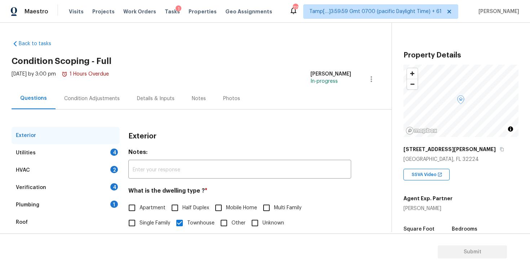
click at [103, 101] on div "Condition Adjustments" at bounding box center [92, 98] width 56 height 7
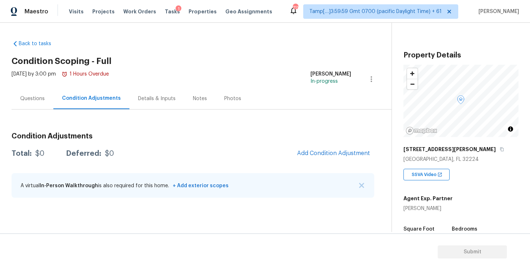
click at [327, 163] on div "Condition Adjustments Total: $0 Deferred: $0 Add Condition Adjustment A virtual…" at bounding box center [193, 165] width 363 height 77
click at [323, 152] on span "Add Condition Adjustment" at bounding box center [333, 153] width 73 height 6
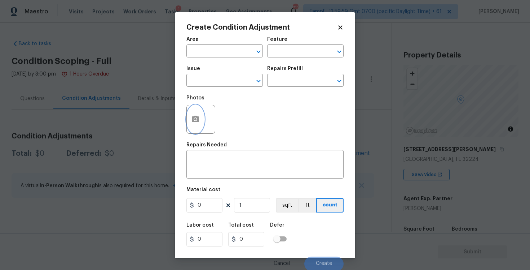
click at [196, 117] on icon "button" at bounding box center [195, 118] width 7 height 6
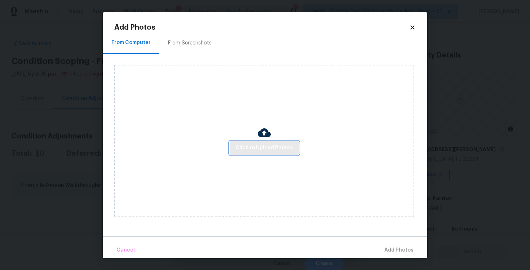
click at [263, 146] on span "Click to Upload Photos" at bounding box center [265, 147] width 58 height 9
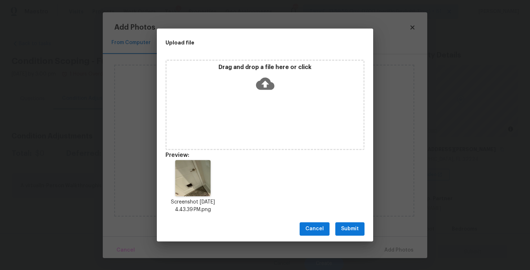
click at [346, 227] on span "Submit" at bounding box center [350, 228] width 18 height 9
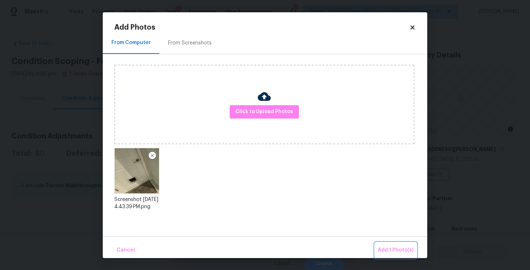
click at [390, 247] on span "Add 1 Photo(s)" at bounding box center [396, 249] width 36 height 9
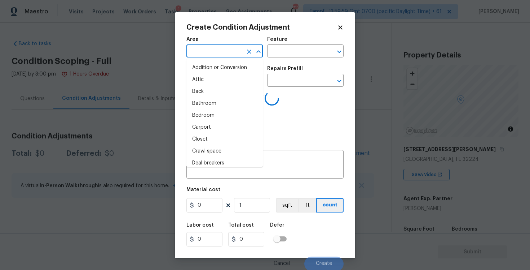
click at [196, 52] on input "text" at bounding box center [215, 51] width 56 height 11
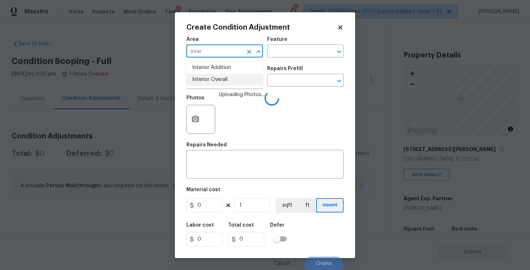
click at [197, 75] on li "Interior Overall" at bounding box center [225, 80] width 77 height 12
type input "Interior Overall"
click at [197, 75] on input "text" at bounding box center [215, 80] width 56 height 11
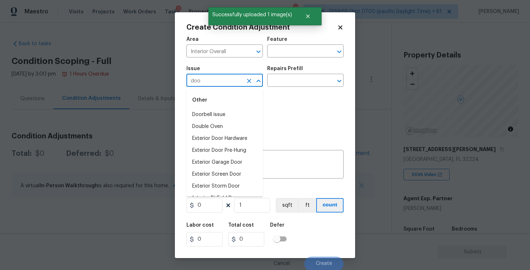
type input "door"
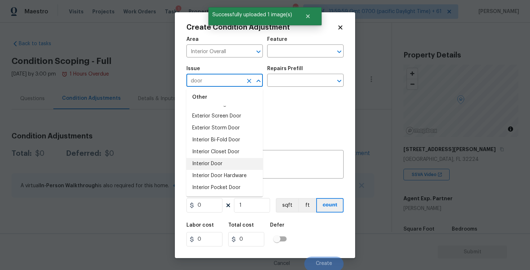
click at [218, 164] on li "Interior Door" at bounding box center [225, 164] width 77 height 12
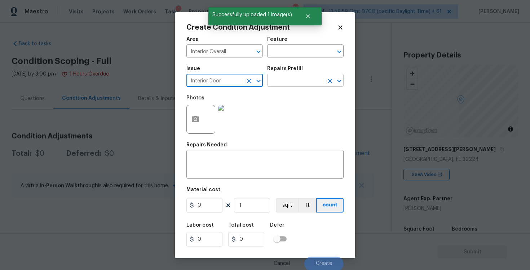
type input "Interior Door"
click at [278, 86] on input "text" at bounding box center [295, 80] width 56 height 11
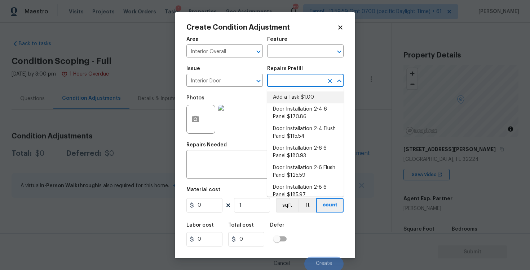
click at [285, 101] on li "Add a Task $1.00" at bounding box center [305, 97] width 77 height 12
type input "Interior Door"
type textarea "HPM to detail"
type input "1"
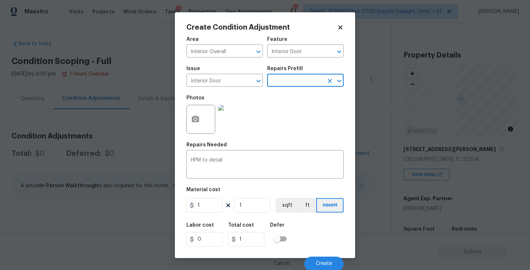
click at [289, 84] on input "text" at bounding box center [295, 80] width 56 height 11
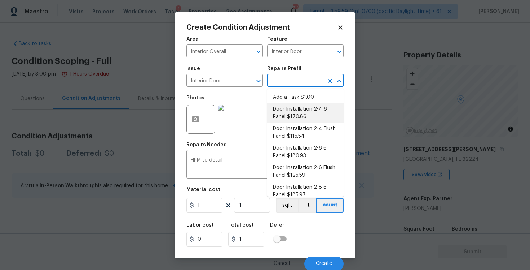
click at [293, 122] on li "Door Installation 2-4 6 Panel $170.86" at bounding box center [305, 112] width 77 height 19
type textarea "Remove the existing door (if present). Install a new pre-hung 2-4 6 panel inter…"
type input "170.86"
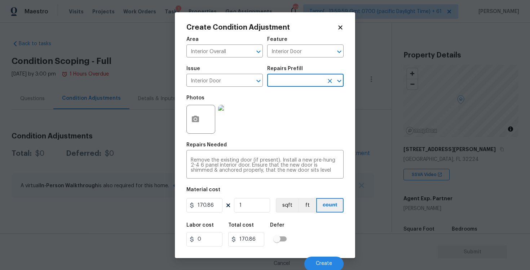
scroll to position [1, 0]
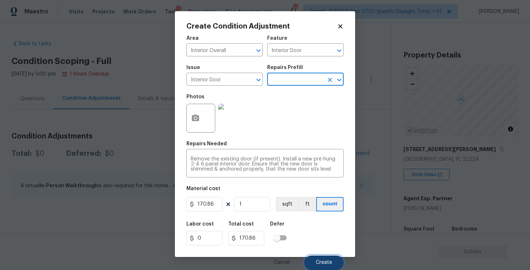
click at [323, 258] on button "Create" at bounding box center [324, 262] width 39 height 14
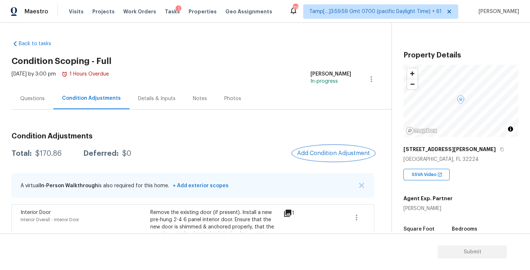
scroll to position [34, 0]
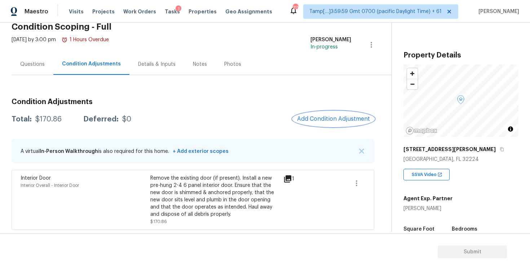
click at [319, 119] on span "Add Condition Adjustment" at bounding box center [333, 118] width 73 height 6
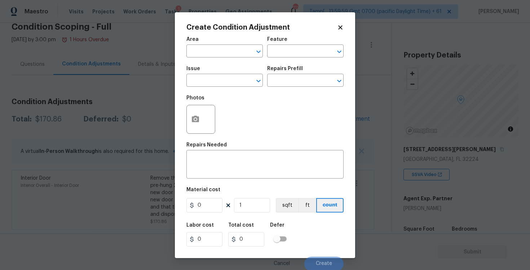
click at [217, 44] on div "Area" at bounding box center [225, 41] width 77 height 9
click at [218, 46] on input "text" at bounding box center [215, 51] width 56 height 11
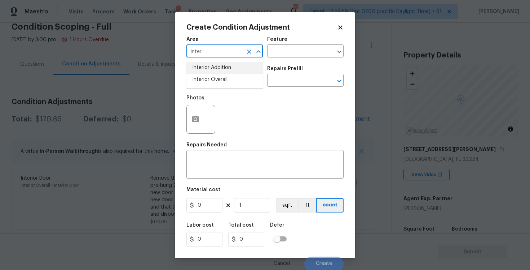
click at [219, 74] on li "Interior Overall" at bounding box center [225, 80] width 77 height 12
type input "Interior Overall"
click at [220, 76] on input "text" at bounding box center [215, 80] width 56 height 11
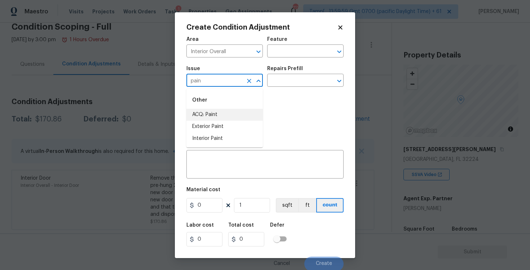
click at [224, 111] on li "ACQ: Paint" at bounding box center [225, 115] width 77 height 12
type input "ACQ: Paint"
click at [283, 78] on input "text" at bounding box center [295, 80] width 56 height 11
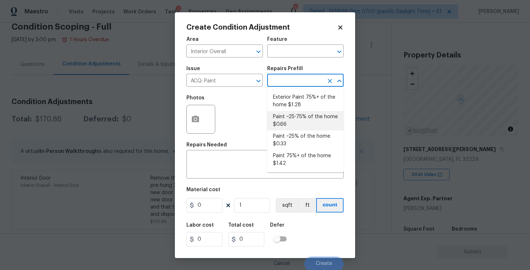
click at [289, 121] on li "Paint ~25-75% of the home $0.66" at bounding box center [305, 120] width 77 height 19
type input "Acquisition"
type textarea "Acquisition Scope: ~25 - 75% of the home needs interior paint"
type input "0.66"
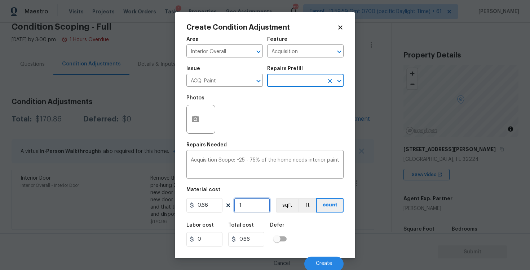
click at [248, 205] on input "1" at bounding box center [252, 205] width 36 height 14
type input "0"
paste input "1602"
type input "1602"
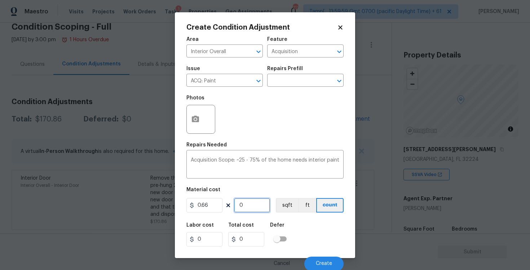
type input "1057.32"
type input "1602"
click at [283, 200] on button "sqft" at bounding box center [287, 205] width 22 height 14
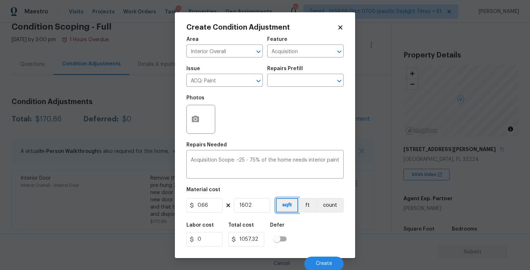
scroll to position [1, 0]
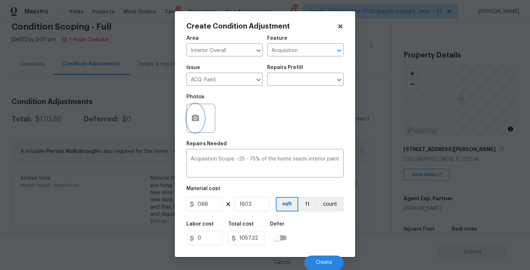
click at [191, 112] on button "button" at bounding box center [195, 118] width 17 height 28
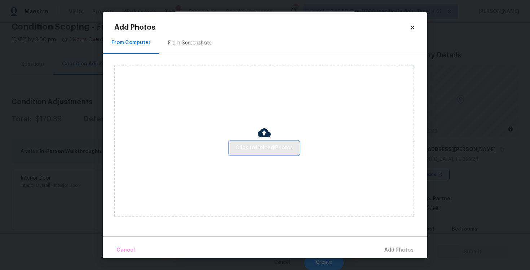
click at [258, 151] on span "Click to Upload Photos" at bounding box center [265, 147] width 58 height 9
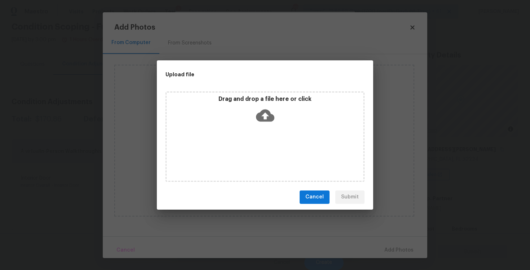
click at [259, 117] on icon at bounding box center [265, 115] width 18 height 12
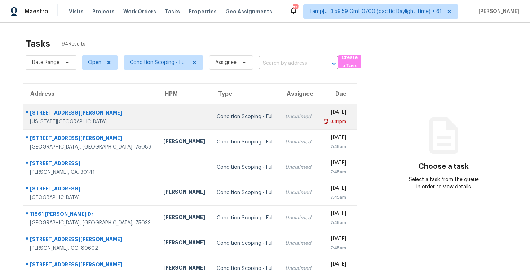
click at [180, 122] on td at bounding box center [184, 116] width 53 height 25
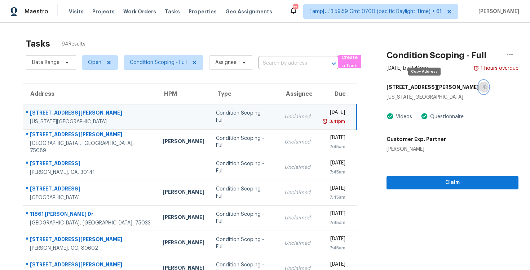
click at [479, 84] on button "button" at bounding box center [484, 86] width 10 height 13
click at [156, 62] on span "Condition Scoping - Full" at bounding box center [158, 62] width 57 height 7
click at [94, 62] on span "Open" at bounding box center [94, 62] width 13 height 7
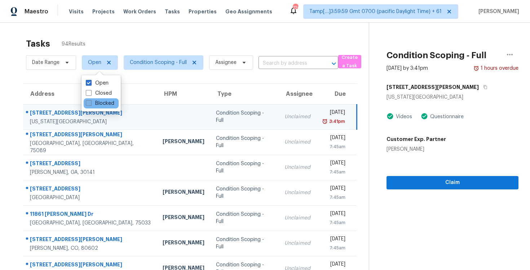
click at [106, 101] on label "Blocked" at bounding box center [100, 103] width 29 height 7
click at [91, 101] on input "Blocked" at bounding box center [88, 102] width 5 height 5
checkbox input "true"
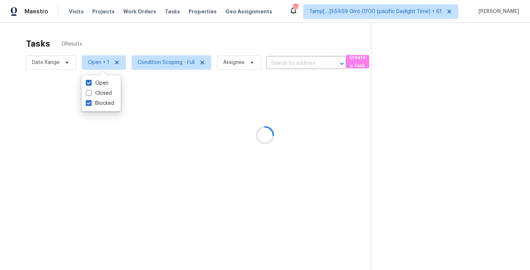
click at [103, 76] on div "Open Closed Blocked" at bounding box center [101, 93] width 39 height 36
click at [106, 82] on label "Open" at bounding box center [97, 82] width 23 height 7
click at [91, 82] on input "Open" at bounding box center [88, 81] width 5 height 5
checkbox input "false"
click at [133, 44] on div at bounding box center [265, 135] width 530 height 270
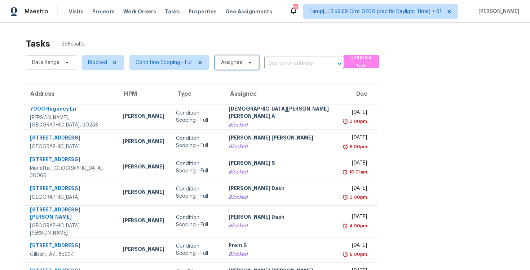
click at [237, 55] on span "Assignee" at bounding box center [237, 62] width 44 height 14
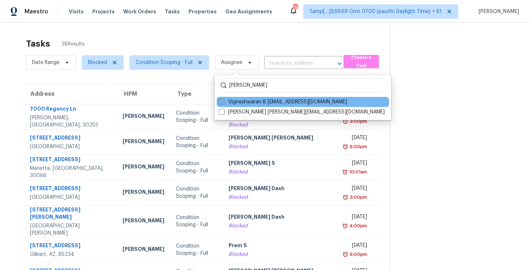
type input "[PERSON_NAME]"
click at [248, 103] on label "Vigneshwaran B [EMAIL_ADDRESS][DOMAIN_NAME]" at bounding box center [283, 101] width 128 height 7
click at [224, 103] on input "Vigneshwaran B [EMAIL_ADDRESS][DOMAIN_NAME]" at bounding box center [221, 100] width 5 height 5
checkbox input "true"
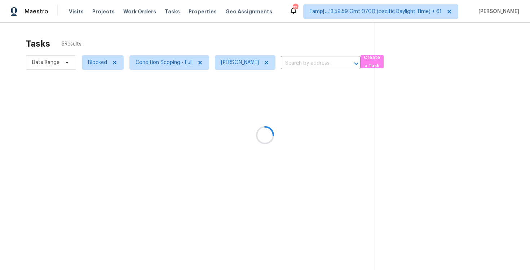
click at [233, 41] on div at bounding box center [265, 135] width 530 height 270
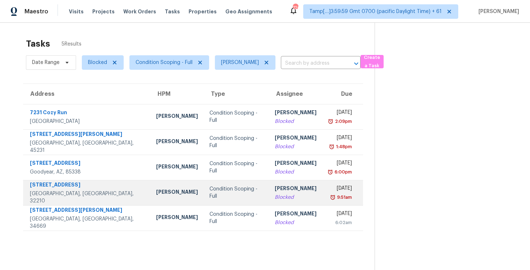
click at [231, 193] on td "Condition Scoping - Full" at bounding box center [236, 192] width 65 height 25
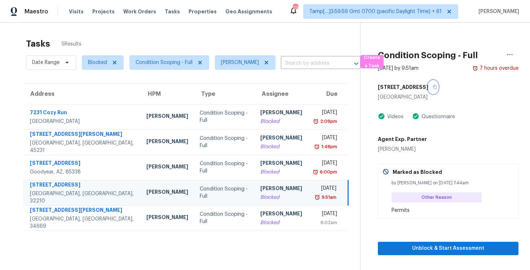
click at [433, 88] on icon "button" at bounding box center [435, 87] width 4 height 4
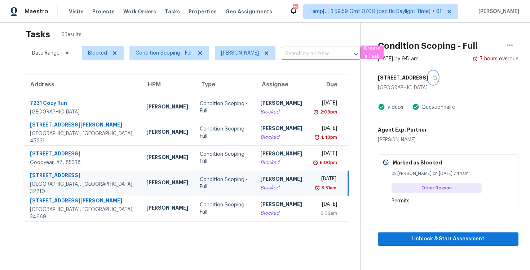
scroll to position [10, 0]
click at [314, 180] on div "[DATE]" at bounding box center [325, 179] width 23 height 9
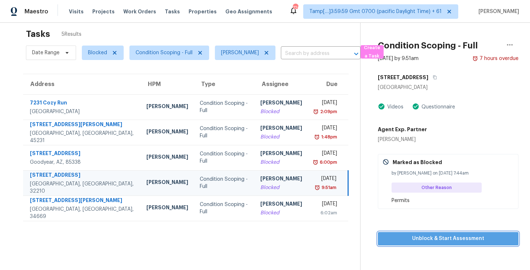
click at [403, 238] on span "Unblock & Start Assessment" at bounding box center [448, 238] width 129 height 9
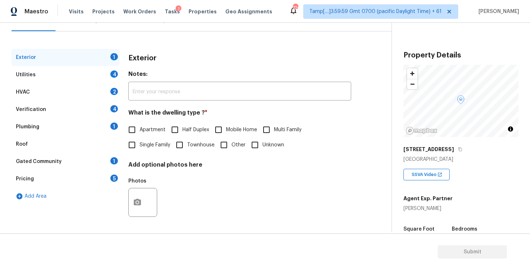
click at [129, 149] on input "Single Family" at bounding box center [131, 144] width 15 height 15
checkbox input "true"
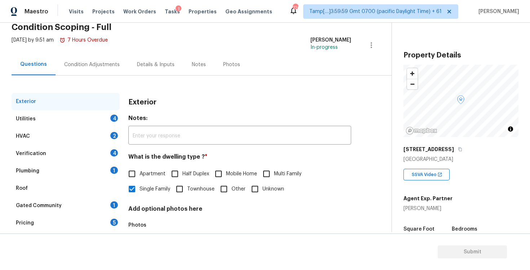
click at [102, 73] on div "Condition Adjustments" at bounding box center [92, 64] width 73 height 21
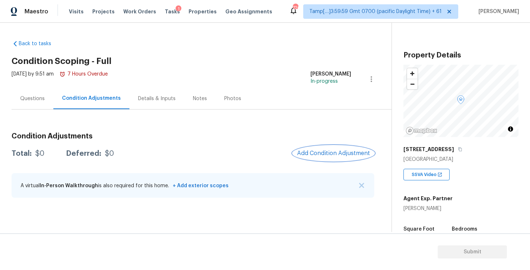
click at [334, 154] on span "Add Condition Adjustment" at bounding box center [333, 153] width 73 height 6
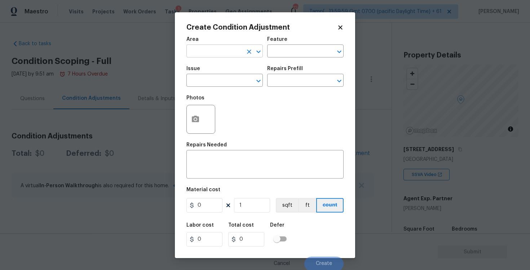
click at [247, 51] on icon "Clear" at bounding box center [249, 51] width 7 height 7
type input "i"
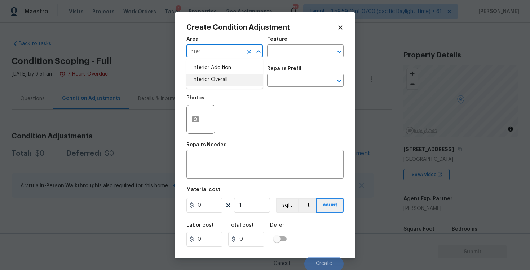
click at [235, 85] on li "Interior Overall" at bounding box center [225, 80] width 77 height 12
type input "Interior Overall"
click at [235, 85] on input "text" at bounding box center [215, 80] width 56 height 11
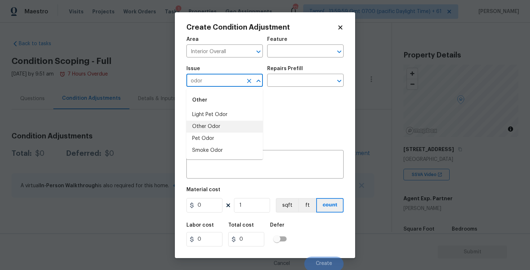
click at [230, 128] on li "Other Odor" at bounding box center [225, 127] width 77 height 12
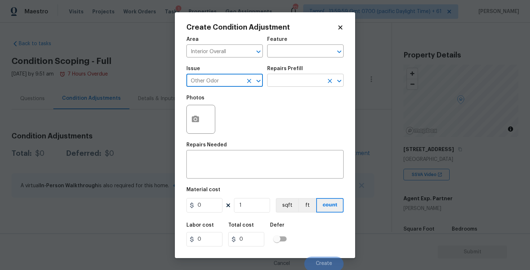
type input "Other Odor"
click at [277, 80] on input "text" at bounding box center [295, 80] width 56 height 11
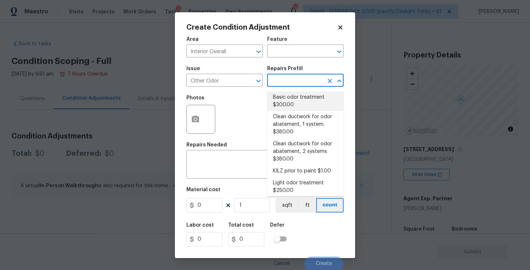
click at [290, 104] on li "Basic odor treatment $300.00" at bounding box center [305, 100] width 77 height 19
type textarea "OD Odor Protocol: Heavy Odor present. Remediate home odor. Including but not li…"
type input "300"
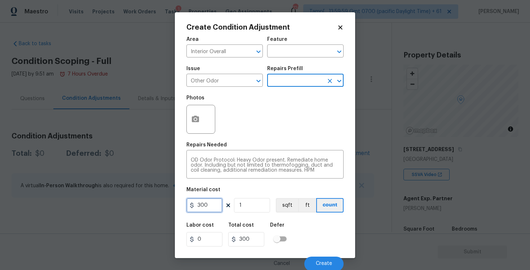
click at [215, 203] on input "300" at bounding box center [205, 205] width 36 height 14
type input "575"
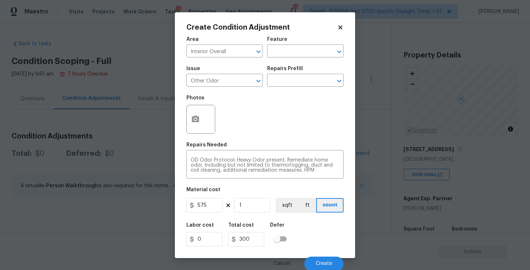
click at [295, 226] on div "Labor cost 0 Total cost 300 Defer" at bounding box center [265, 234] width 157 height 32
type input "575"
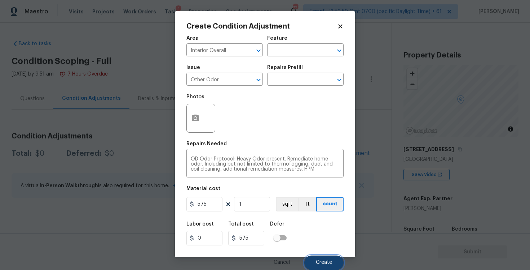
click at [325, 259] on span "Create" at bounding box center [324, 261] width 16 height 5
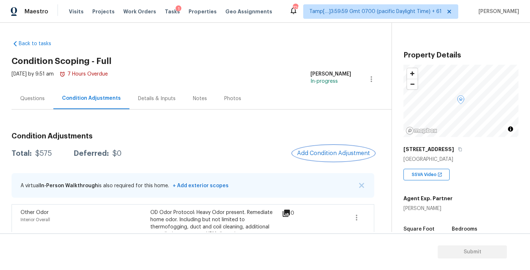
scroll to position [20, 0]
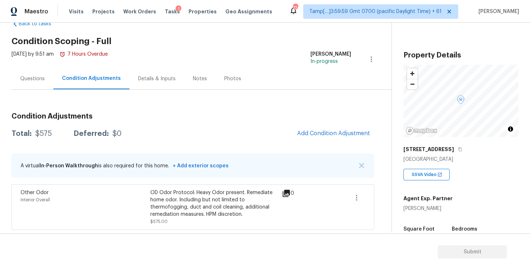
drag, startPoint x: 295, startPoint y: 207, endPoint x: 287, endPoint y: 207, distance: 8.3
click at [287, 207] on div "0" at bounding box center [299, 207] width 35 height 36
click at [327, 146] on div "Condition Adjustments Total: $575 Deferred: $0 Add Condition Adjustment A virtu…" at bounding box center [193, 168] width 363 height 123
click at [324, 130] on span "Add Condition Adjustment" at bounding box center [333, 133] width 73 height 6
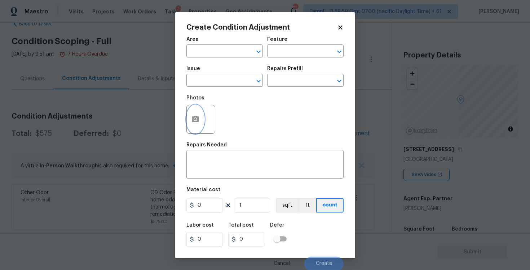
click at [199, 123] on icon "button" at bounding box center [195, 119] width 9 height 9
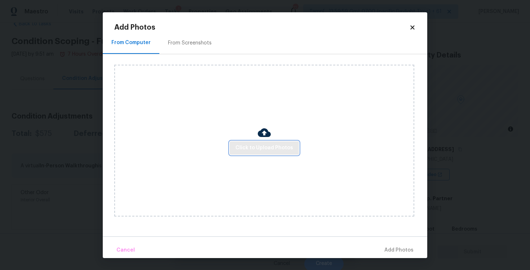
click at [254, 143] on span "Click to Upload Photos" at bounding box center [265, 147] width 58 height 9
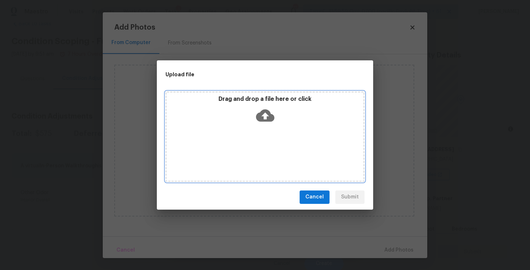
click at [256, 119] on icon at bounding box center [265, 115] width 18 height 18
